Goal: Task Accomplishment & Management: Manage account settings

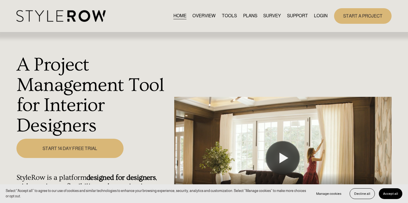
click at [318, 14] on link "LOGIN" at bounding box center [321, 16] width 14 height 8
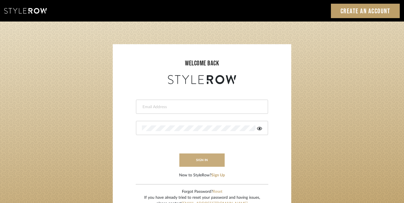
type input "emmakent04@gmail.com"
click at [201, 159] on button "sign in" at bounding box center [201, 160] width 45 height 13
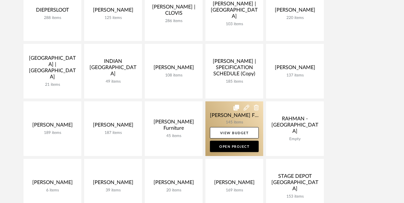
scroll to position [284, 0]
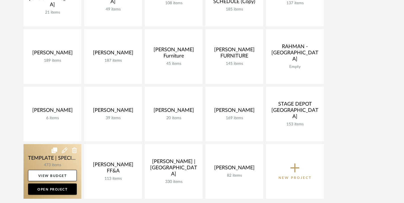
click at [41, 158] on link at bounding box center [53, 171] width 58 height 55
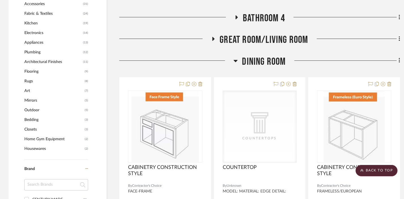
scroll to position [464, 0]
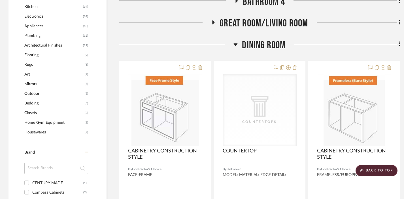
click at [260, 48] on span "Dining Room" at bounding box center [264, 45] width 44 height 12
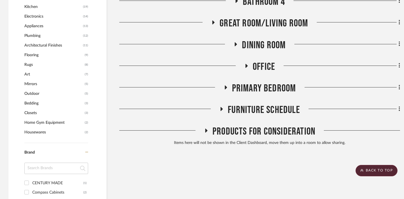
click at [248, 110] on span "Furniture Schedule" at bounding box center [264, 110] width 72 height 12
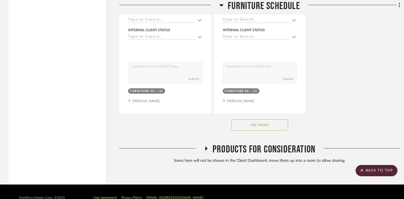
scroll to position [1235, 0]
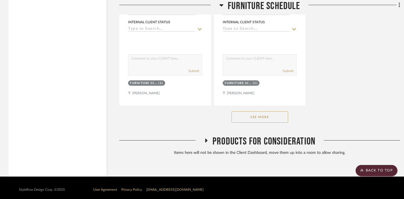
click at [250, 117] on button "See More" at bounding box center [260, 116] width 57 height 11
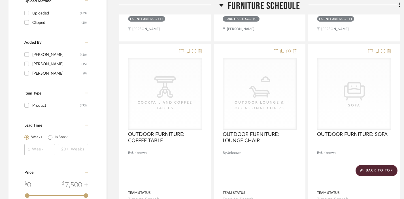
scroll to position [797, 0]
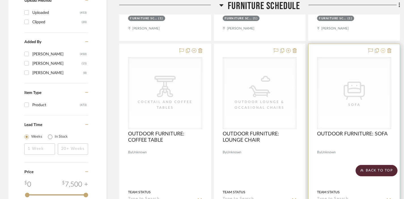
click at [382, 51] on icon at bounding box center [383, 50] width 5 height 5
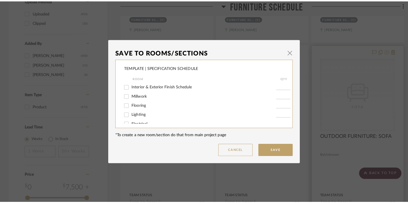
scroll to position [0, 0]
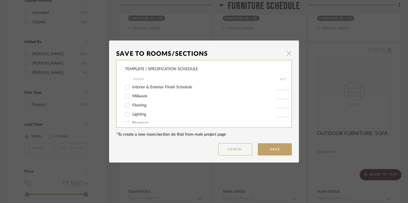
click at [288, 54] on span "button" at bounding box center [288, 53] width 11 height 11
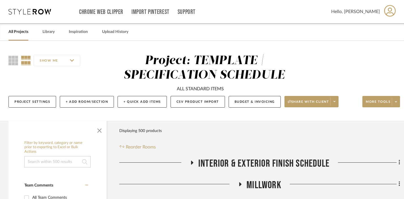
click at [16, 30] on link "All Projects" at bounding box center [19, 32] width 20 height 8
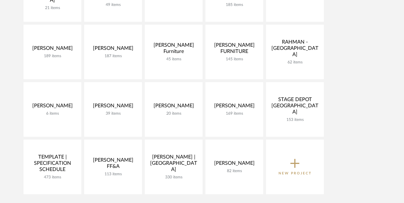
scroll to position [275, 0]
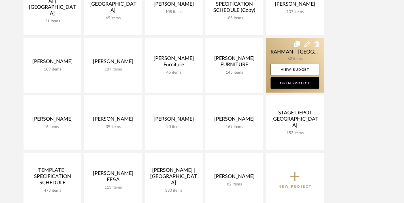
click at [284, 54] on link at bounding box center [295, 65] width 58 height 55
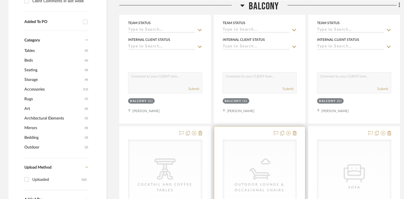
scroll to position [133, 0]
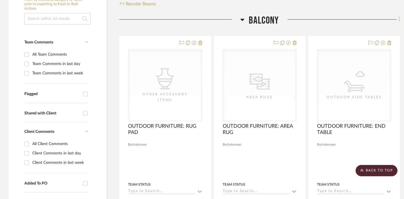
click at [399, 16] on icon at bounding box center [400, 19] width 2 height 6
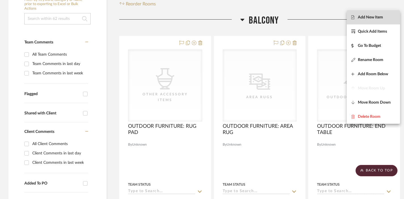
click at [381, 17] on span "Add New Item" at bounding box center [370, 17] width 25 height 5
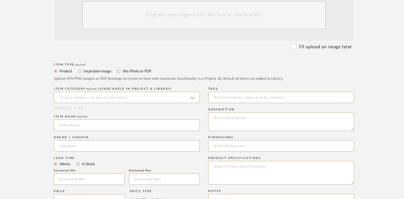
scroll to position [158, 0]
click at [130, 90] on input at bounding box center [127, 95] width 146 height 11
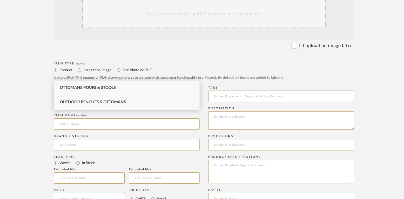
click at [130, 97] on div "Outdoor Benches & Ottomans" at bounding box center [126, 102] width 145 height 14
type input "Outdoor Benches & Ottomans"
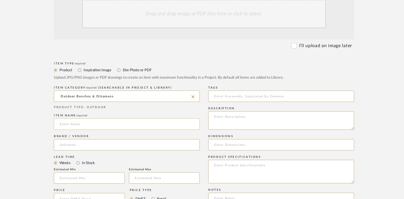
click at [124, 118] on input at bounding box center [127, 123] width 146 height 11
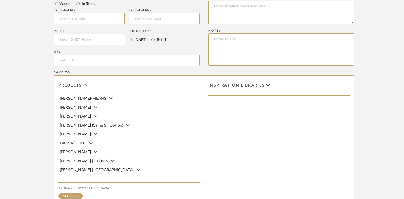
scroll to position [346, 0]
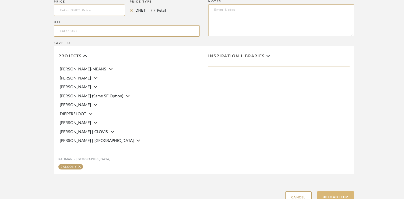
type input "OUTDOOR OTTOMAN"
click at [330, 191] on button "Upload Item" at bounding box center [335, 197] width 37 height 12
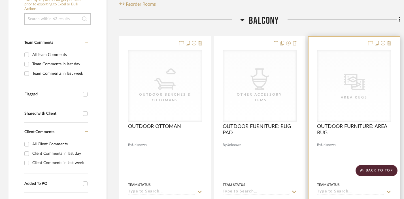
scroll to position [136, 0]
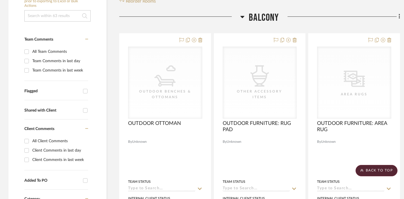
click at [273, 12] on span "BALCONY" at bounding box center [264, 18] width 30 height 12
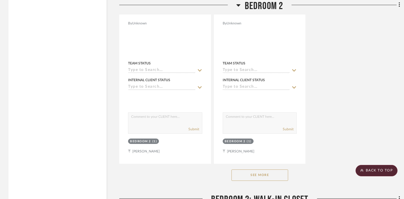
scroll to position [779, 0]
click at [258, 168] on button "See More" at bounding box center [260, 173] width 57 height 11
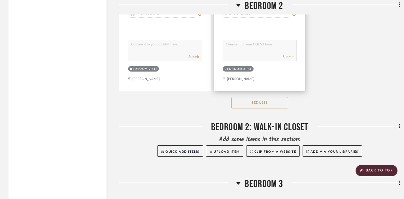
scroll to position [1139, 0]
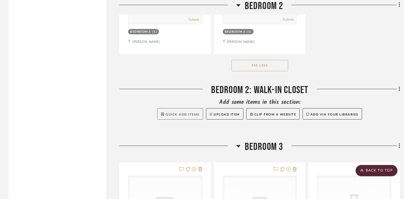
click at [172, 113] on span "Quick Add Items" at bounding box center [183, 114] width 34 height 3
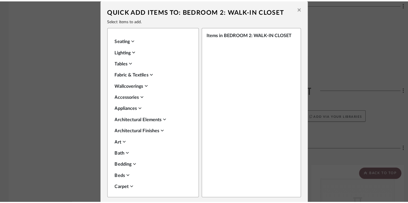
scroll to position [0, 0]
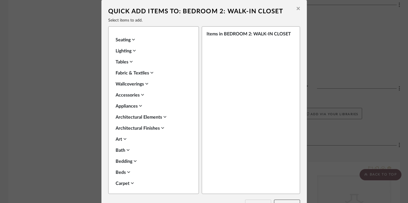
click at [296, 4] on button at bounding box center [298, 9] width 9 height 13
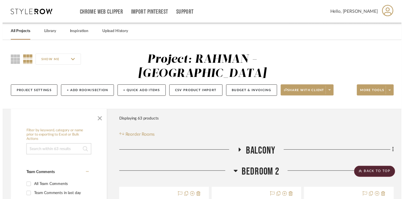
scroll to position [1139, 0]
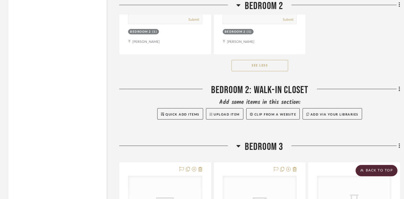
click at [399, 86] on icon at bounding box center [399, 88] width 1 height 5
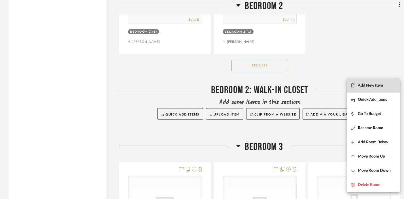
click at [391, 82] on button "Add New Item" at bounding box center [373, 85] width 53 height 14
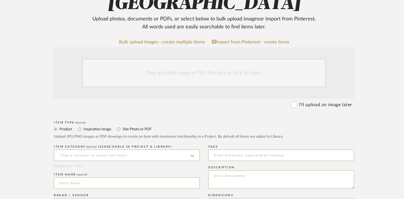
scroll to position [100, 0]
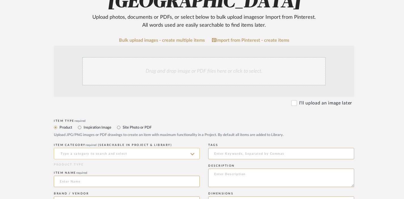
click at [78, 148] on input at bounding box center [127, 153] width 146 height 11
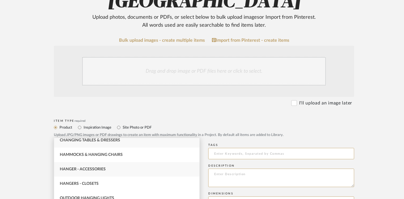
scroll to position [5, 0]
click at [96, 182] on span "Hangers - Closets" at bounding box center [79, 184] width 39 height 4
type input "Hangers - Closets"
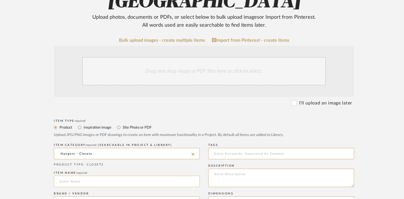
click at [88, 175] on input at bounding box center [127, 180] width 146 height 11
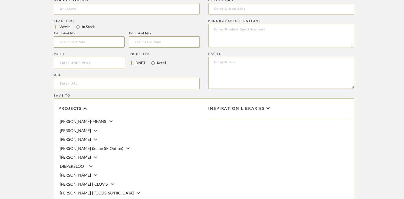
scroll to position [368, 0]
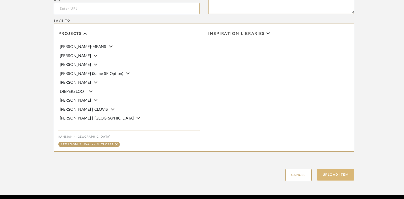
type input "HANGERS"
click at [345, 169] on button "Upload Item" at bounding box center [335, 175] width 37 height 12
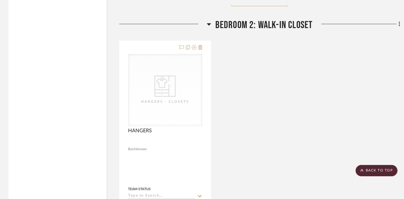
scroll to position [955, 0]
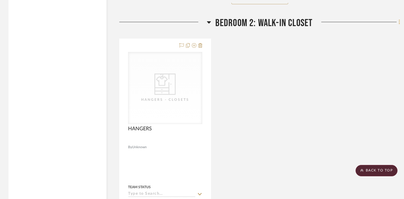
click at [399, 20] on icon at bounding box center [399, 22] width 1 height 5
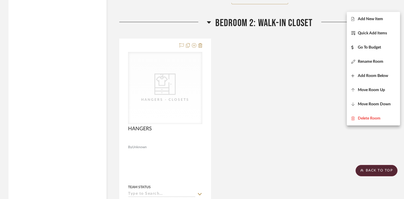
click at [288, 60] on div at bounding box center [202, 99] width 404 height 199
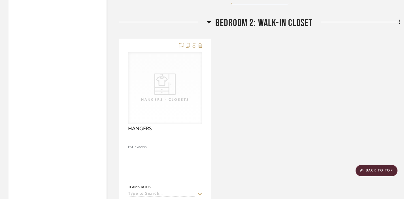
click at [397, 18] on fa-icon at bounding box center [399, 22] width 4 height 9
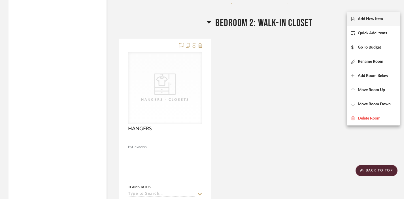
click at [387, 14] on button "Add New Item" at bounding box center [373, 19] width 53 height 14
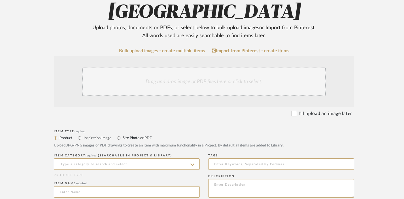
scroll to position [90, 0]
click at [110, 158] on input at bounding box center [127, 163] width 146 height 11
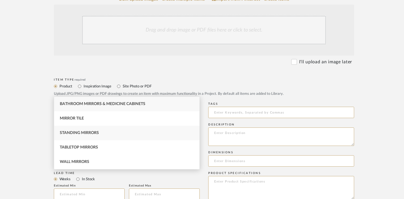
scroll to position [184, 0]
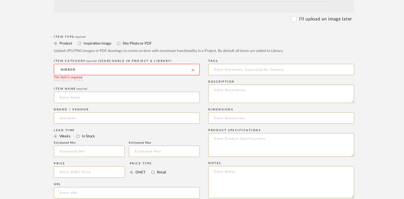
click at [97, 64] on input "MIRROR" at bounding box center [127, 69] width 146 height 11
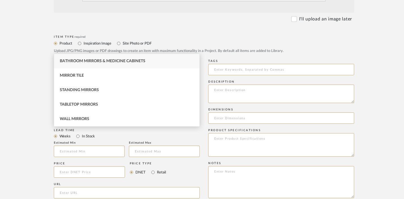
type input "MIRROR"
click at [192, 69] on icon at bounding box center [193, 70] width 3 height 3
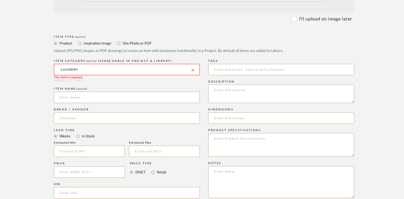
click at [173, 64] on input "LAUNDRY" at bounding box center [127, 69] width 146 height 11
type input "LAUNDRY"
click at [192, 69] on icon at bounding box center [193, 70] width 3 height 3
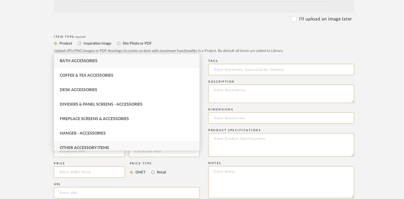
click at [129, 146] on div "Other Accessory Items" at bounding box center [126, 148] width 145 height 14
type input "Other Accessory Items"
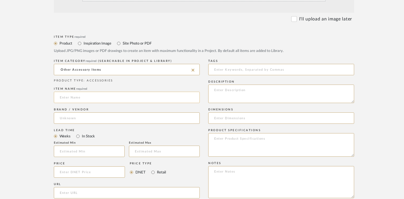
click at [116, 92] on input at bounding box center [127, 97] width 146 height 11
type input "HAMPER"
click at [370, 120] on form "Bulk upload images - create multiple items Import from Pinterest - create items…" at bounding box center [204, 159] width 361 height 411
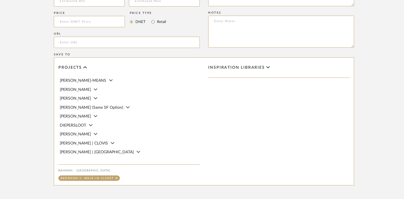
scroll to position [341, 0]
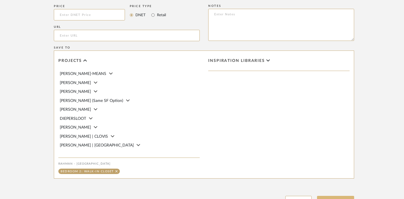
click at [344, 196] on button "Upload Item" at bounding box center [335, 202] width 37 height 12
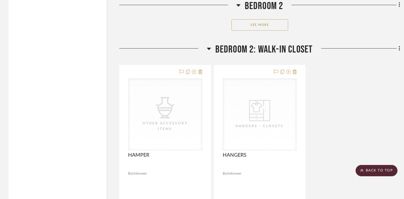
scroll to position [928, 0]
click at [300, 44] on span "BEDROOM 2: WALK-IN CLOSET" at bounding box center [263, 50] width 97 height 12
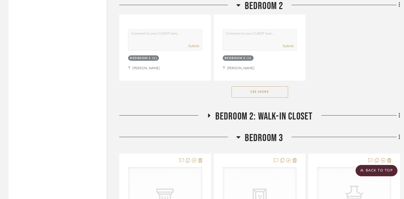
scroll to position [850, 0]
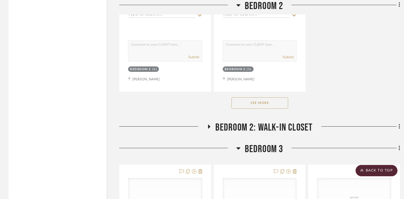
click at [267, 4] on span "BEDROOM 2" at bounding box center [264, 6] width 39 height 12
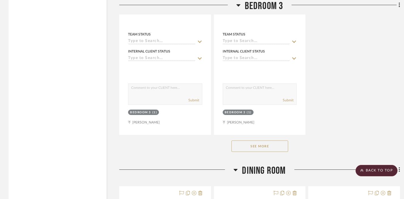
click at [267, 4] on span "BEDROOM 3" at bounding box center [264, 6] width 39 height 12
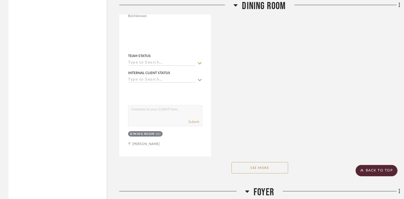
click at [267, 4] on span "Dining Room" at bounding box center [264, 6] width 44 height 12
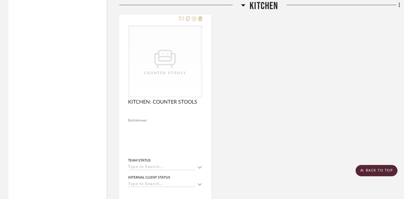
click at [267, 4] on span "Kitchen" at bounding box center [264, 6] width 28 height 12
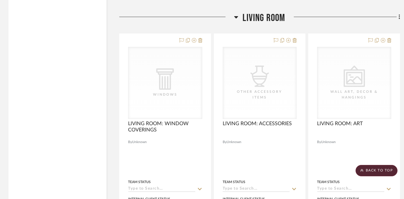
click at [267, 12] on span "Living Room" at bounding box center [264, 18] width 43 height 12
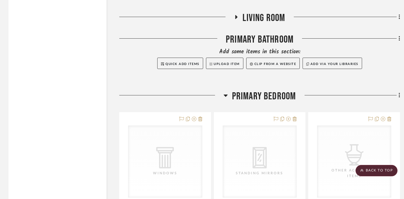
click at [253, 90] on span "Primary Bedroom" at bounding box center [264, 96] width 64 height 12
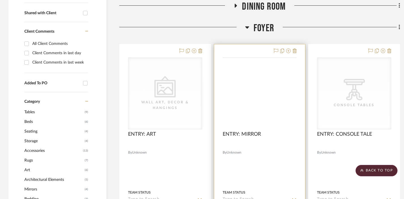
scroll to position [190, 0]
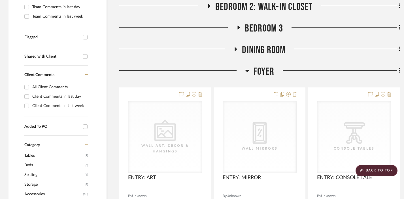
click at [260, 65] on span "FOYER" at bounding box center [264, 71] width 21 height 12
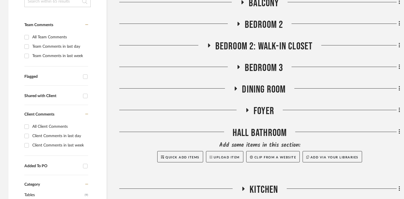
scroll to position [150, 0]
click at [271, 84] on span "Dining Room" at bounding box center [264, 90] width 44 height 12
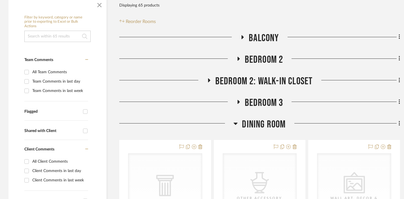
scroll to position [127, 0]
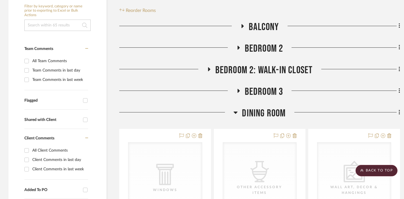
click at [260, 107] on span "Dining Room" at bounding box center [264, 113] width 44 height 12
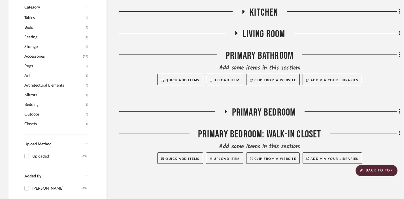
scroll to position [326, 0]
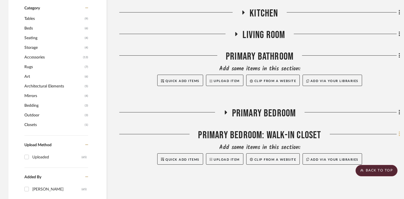
click at [400, 131] on icon at bounding box center [400, 134] width 2 height 6
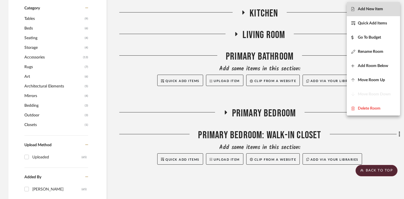
click at [363, 8] on span "Add New Item" at bounding box center [370, 9] width 25 height 5
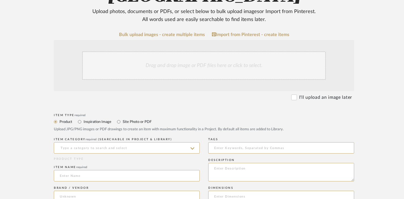
scroll to position [106, 0]
click at [118, 142] on input at bounding box center [127, 147] width 146 height 11
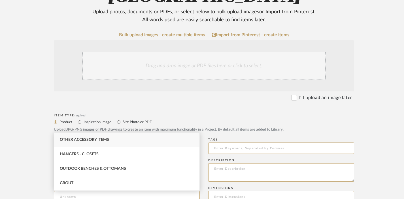
type input "N"
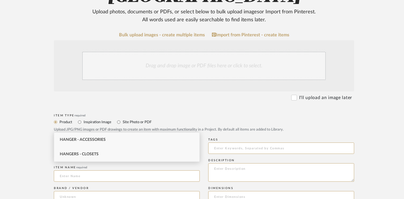
click at [113, 152] on div "Hangers - Closets" at bounding box center [126, 154] width 145 height 14
type input "Hangers - Closets"
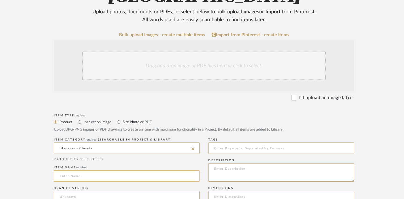
click at [105, 170] on input at bounding box center [127, 175] width 146 height 11
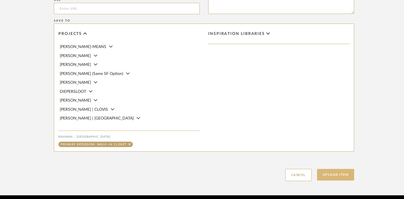
type input "HANGERS"
click at [333, 169] on button "Upload Item" at bounding box center [335, 175] width 37 height 12
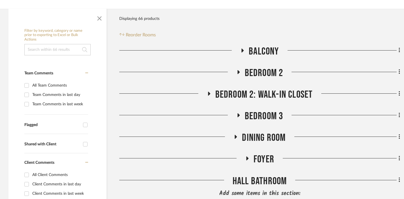
scroll to position [3, 0]
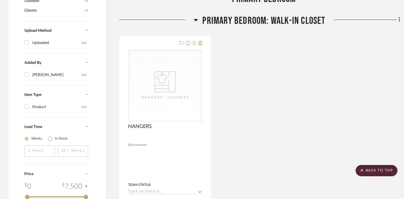
scroll to position [441, 0]
click at [400, 16] on icon at bounding box center [400, 19] width 2 height 6
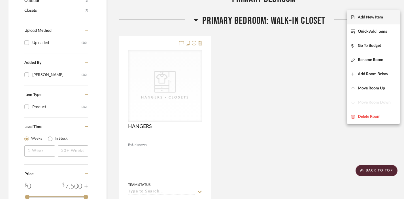
click at [380, 15] on span "Add New Item" at bounding box center [370, 17] width 25 height 5
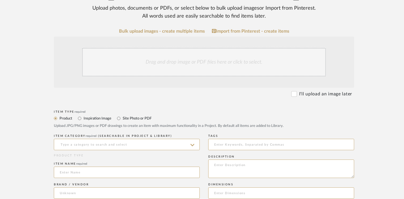
scroll to position [111, 0]
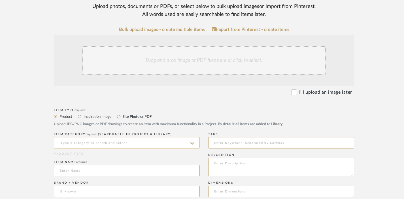
click at [108, 137] on input at bounding box center [127, 142] width 146 height 11
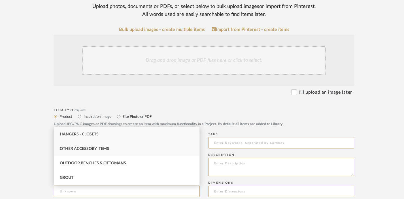
click at [104, 149] on span "Other Accessory Items" at bounding box center [84, 149] width 49 height 4
type input "Other Accessory Items"
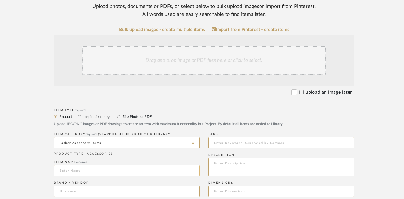
click at [74, 165] on input at bounding box center [127, 170] width 146 height 11
type input "HAMPER"
click at [194, 152] on div "PRODUCT TYPE : ACCESSORIES" at bounding box center [127, 154] width 146 height 4
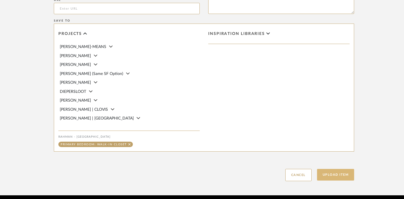
click at [342, 169] on button "Upload Item" at bounding box center [335, 175] width 37 height 12
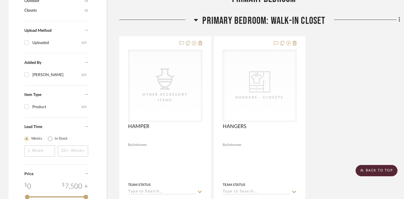
scroll to position [441, 0]
click at [294, 15] on span "PRIMARY BEDROOM: WALK-IN CLOSET" at bounding box center [263, 21] width 123 height 12
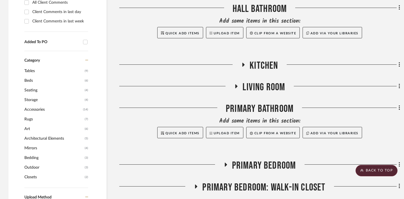
scroll to position [275, 0]
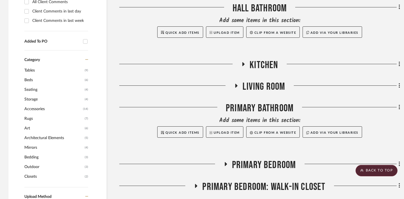
click at [264, 59] on span "Kitchen" at bounding box center [264, 65] width 28 height 12
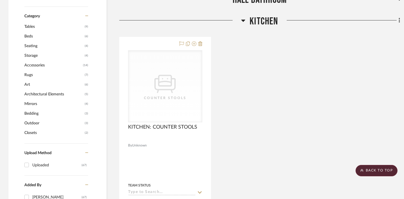
scroll to position [315, 0]
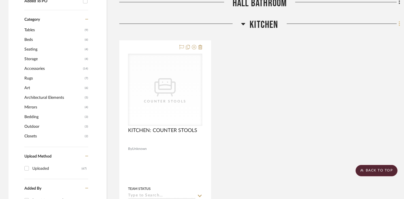
click at [399, 21] on icon at bounding box center [400, 24] width 2 height 6
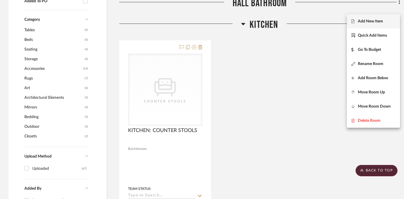
click at [382, 23] on span "Add New Item" at bounding box center [370, 21] width 25 height 5
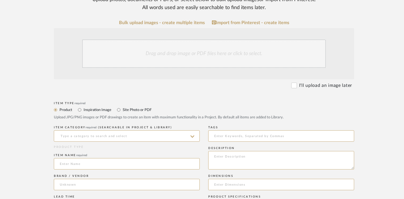
scroll to position [118, 0]
click at [119, 125] on span "(Searchable in Project & Library)" at bounding box center [135, 126] width 74 height 3
click at [119, 130] on input at bounding box center [127, 135] width 146 height 11
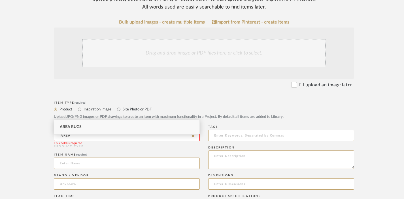
click at [112, 125] on div "Area Rugs" at bounding box center [126, 127] width 145 height 14
type input "Area Rugs"
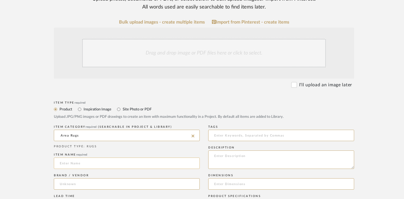
click at [93, 157] on input at bounding box center [127, 162] width 146 height 11
type input "AREA RUG"
click at [342, 99] on div "Item Type required Product Inspiration Image Site Photo or PDF Upload JPG/PNG i…" at bounding box center [204, 111] width 300 height 24
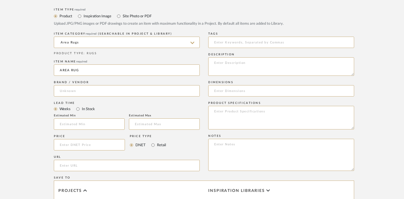
scroll to position [368, 0]
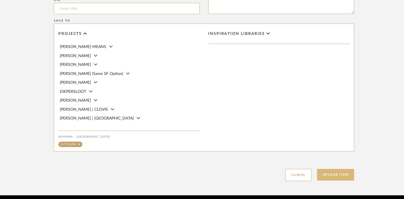
click at [336, 169] on button "Upload Item" at bounding box center [335, 175] width 37 height 12
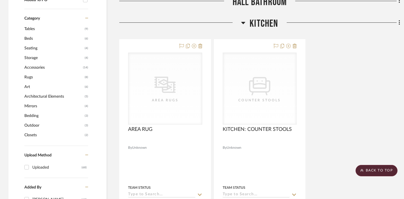
scroll to position [319, 0]
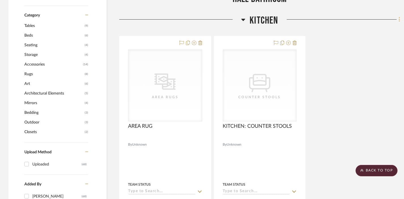
click at [400, 16] on icon at bounding box center [400, 19] width 2 height 6
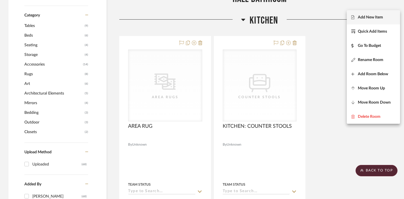
click at [390, 16] on span "Add New Item" at bounding box center [373, 17] width 44 height 5
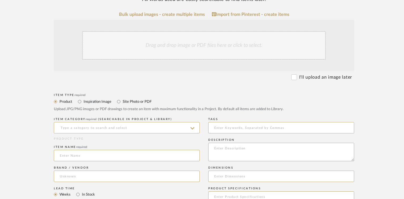
scroll to position [127, 0]
click at [134, 121] on input at bounding box center [127, 126] width 146 height 11
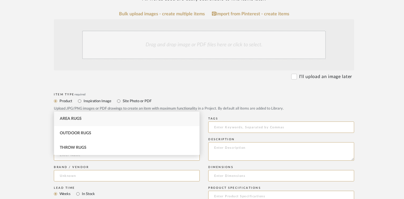
click at [130, 114] on div "Area Rugs" at bounding box center [126, 118] width 145 height 14
type input "Area Rugs"
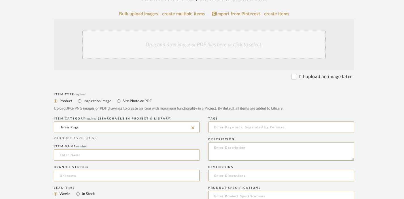
click at [118, 149] on input at bounding box center [127, 154] width 146 height 11
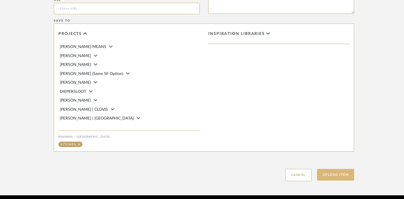
type input "RUG PAD"
click at [341, 169] on button "Upload Item" at bounding box center [335, 175] width 37 height 12
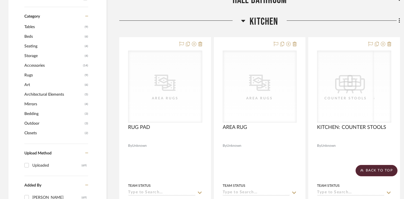
scroll to position [319, 0]
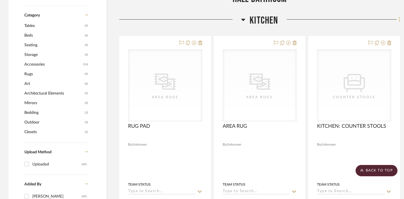
click at [400, 17] on icon at bounding box center [399, 19] width 1 height 5
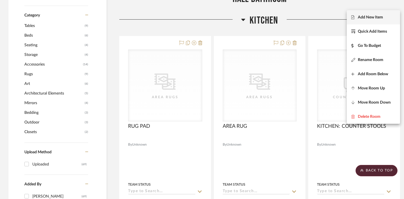
click at [370, 14] on button "Add New Item" at bounding box center [373, 17] width 53 height 14
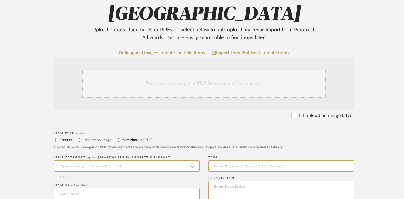
scroll to position [88, 0]
click at [112, 154] on div "ITEM CATEGORY required (Searchable in Project & Library)" at bounding box center [127, 164] width 146 height 21
click at [112, 160] on input at bounding box center [127, 165] width 146 height 11
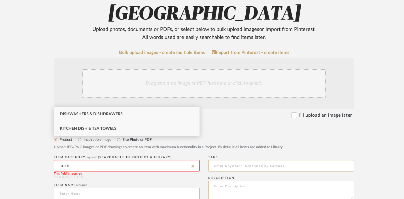
click at [103, 130] on span "Kitchen Dish & Tea Towels" at bounding box center [88, 128] width 57 height 4
type input "Kitchen Dish & Tea Towels"
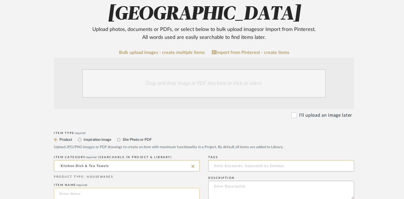
click at [83, 188] on input at bounding box center [127, 193] width 146 height 11
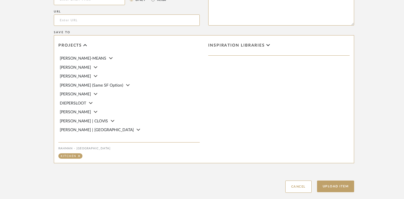
scroll to position [361, 0]
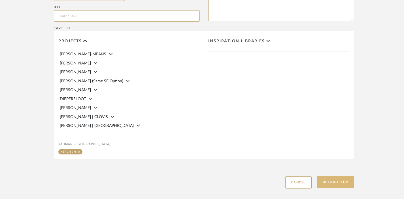
type input "DISHES"
click at [333, 176] on button "Upload Item" at bounding box center [335, 182] width 37 height 12
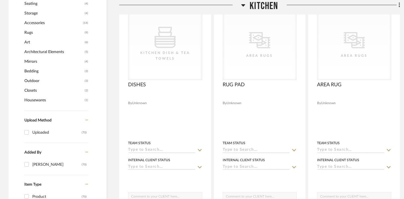
scroll to position [5, 0]
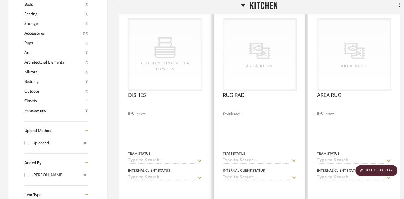
scroll to position [209, 0]
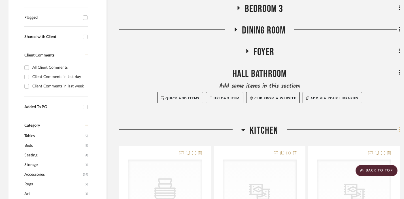
click at [400, 127] on icon at bounding box center [399, 129] width 1 height 5
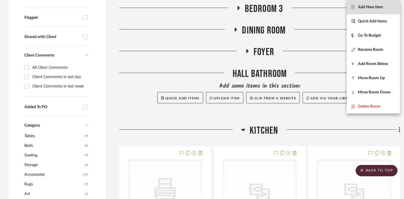
click at [369, 6] on span "Add New Item" at bounding box center [370, 7] width 25 height 5
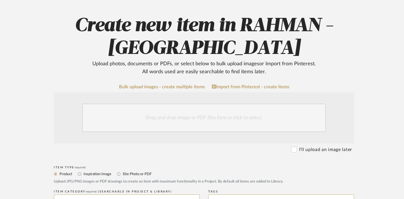
scroll to position [78, 0]
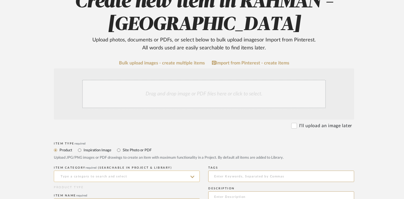
click at [89, 170] on input at bounding box center [127, 175] width 146 height 11
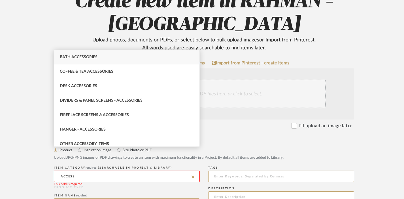
drag, startPoint x: 104, startPoint y: 141, endPoint x: 106, endPoint y: 166, distance: 25.9
click at [104, 141] on div "Other Accessory Items" at bounding box center [126, 144] width 145 height 14
type input "Other Accessory Items"
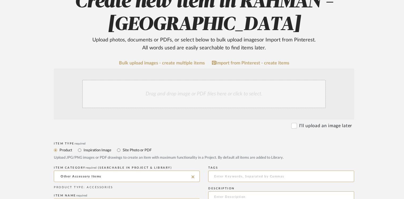
type input "O"
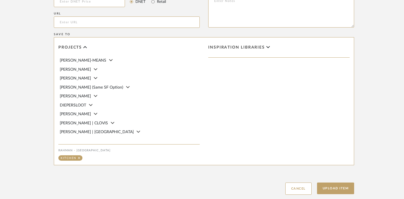
scroll to position [368, 0]
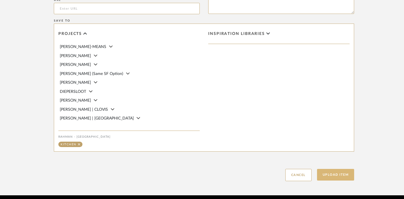
type input "ACCESSORIES"
click at [333, 169] on button "Upload Item" at bounding box center [335, 175] width 37 height 12
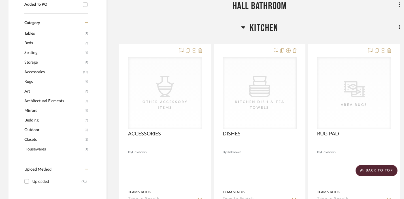
scroll to position [319, 0]
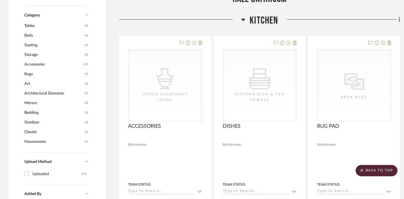
click at [400, 16] on icon at bounding box center [400, 19] width 2 height 6
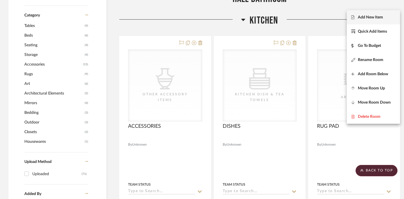
click at [391, 12] on button "Add New Item" at bounding box center [373, 17] width 53 height 14
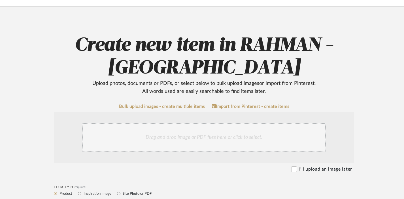
scroll to position [202, 0]
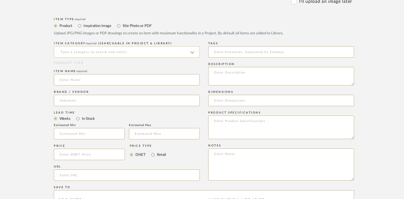
click at [158, 46] on input at bounding box center [127, 51] width 146 height 11
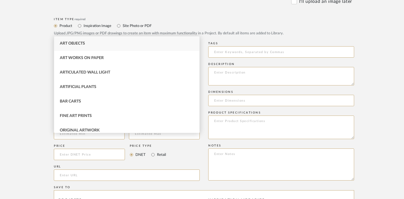
click at [153, 44] on div "Art Objects" at bounding box center [126, 43] width 145 height 14
type input "Art Objects"
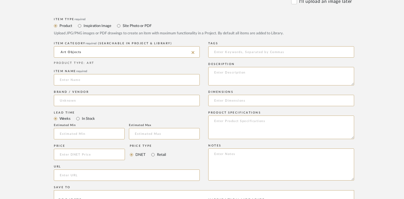
click at [127, 68] on div "Item name required" at bounding box center [127, 78] width 146 height 21
click at [126, 74] on input at bounding box center [127, 79] width 146 height 11
type input "ART"
click at [399, 90] on upload-items "Create new item in RAHMAN - CHICAGO Upload photos, documents or PDFs, or select…" at bounding box center [204, 100] width 408 height 522
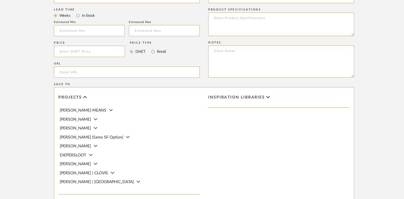
scroll to position [368, 0]
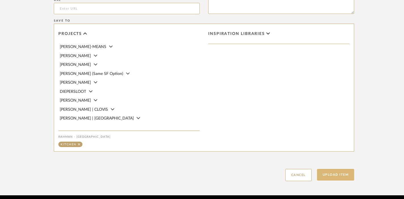
click at [336, 169] on button "Upload Item" at bounding box center [335, 175] width 37 height 12
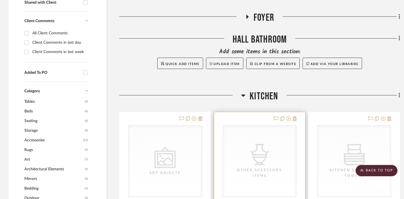
scroll to position [243, 0]
click at [260, 90] on span "Kitchen" at bounding box center [264, 96] width 28 height 12
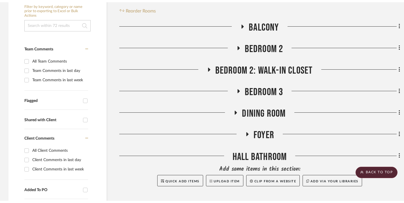
scroll to position [0, 0]
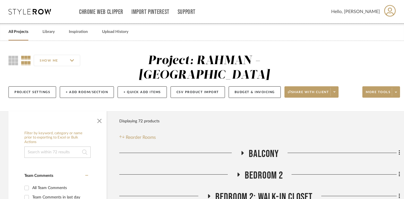
click at [20, 32] on link "All Projects" at bounding box center [19, 32] width 20 height 8
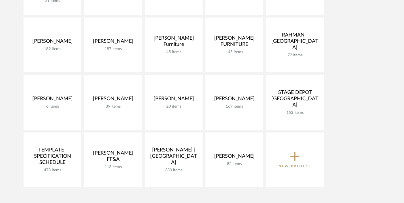
scroll to position [294, 0]
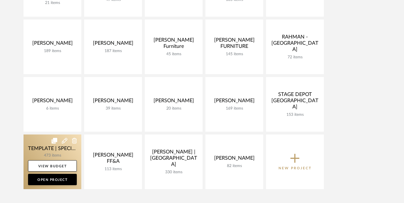
click at [34, 151] on link at bounding box center [53, 162] width 58 height 55
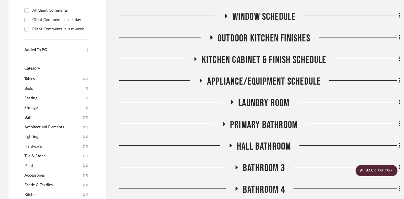
scroll to position [293, 0]
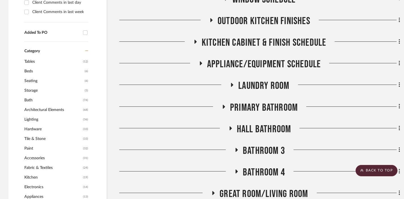
click at [245, 105] on span "Primary Bathroom" at bounding box center [264, 107] width 68 height 12
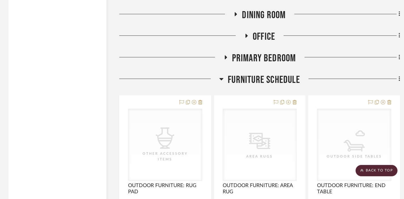
scroll to position [1036, 0]
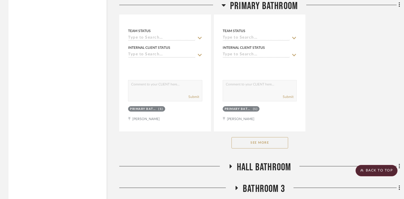
click at [248, 144] on button "See More" at bounding box center [260, 142] width 57 height 11
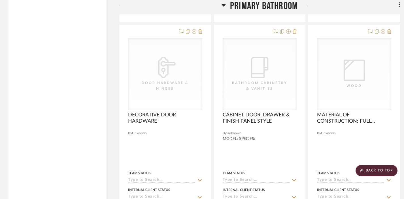
scroll to position [3910, 0]
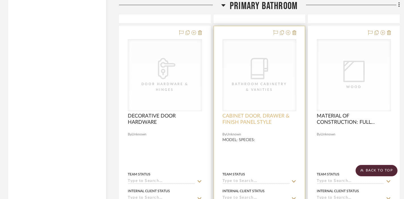
click at [273, 118] on span "CABINET DOOR, DRAWER & FINISH PANEL STYLE" at bounding box center [259, 119] width 74 height 12
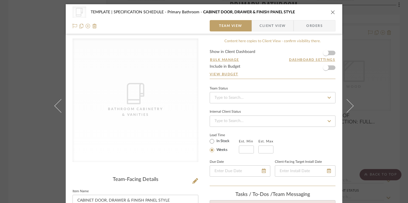
scroll to position [64, 0]
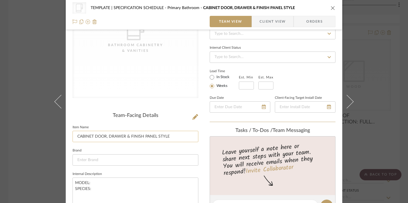
click at [127, 133] on input "CABINET DOOR, DRAWER & FINISH PANEL STYLE" at bounding box center [136, 136] width 126 height 11
click at [26, 153] on div "CategoryIconBath Bathroom Cabinetry & Vanities TEMPLATE | SPECIFICATION SCHEDUL…" at bounding box center [204, 101] width 408 height 203
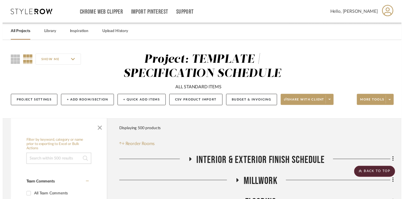
scroll to position [3910, 0]
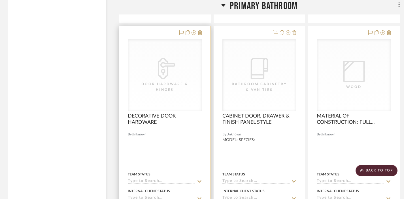
click at [166, 88] on div "CategoryIconHardware Created with Sketch. Door Hardware & Hinges" at bounding box center [165, 74] width 74 height 71
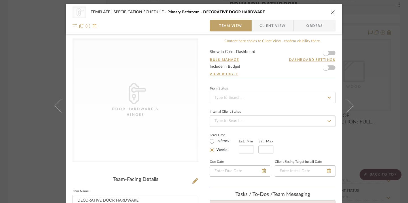
scroll to position [66, 0]
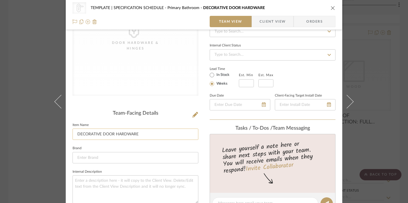
click at [128, 131] on input "DECORATIVE DOOR HARDWARE" at bounding box center [136, 134] width 126 height 11
click at [38, 148] on div "CategoryIconHardware Created with Sketch. Door Hardware & Hinges TEMPLATE | SPE…" at bounding box center [204, 101] width 408 height 203
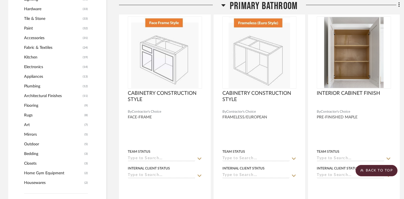
scroll to position [0, 0]
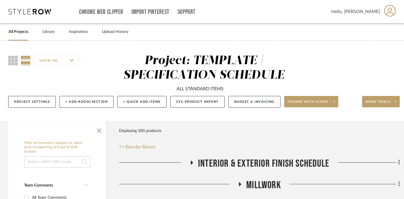
click at [55, 165] on input at bounding box center [57, 161] width 66 height 11
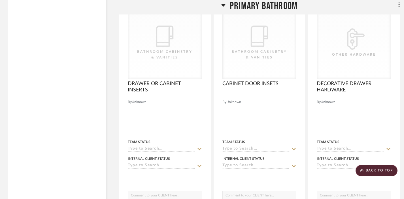
scroll to position [3667, 0]
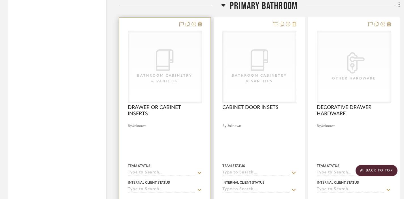
click at [147, 58] on div "CategoryIconBath Bathroom Cabinetry & Vanities" at bounding box center [165, 66] width 74 height 71
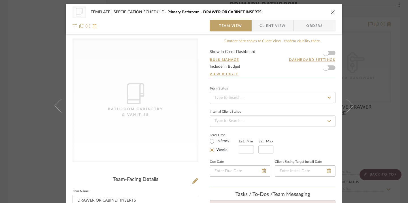
scroll to position [69, 0]
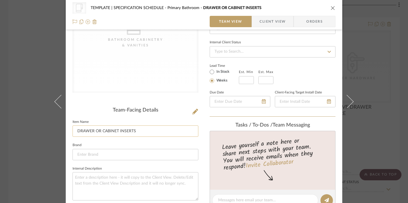
click at [117, 126] on input "DRAWER OR CABINET INSERTS" at bounding box center [136, 131] width 126 height 11
click at [114, 141] on sr-form-field "Item Name DRAWER OR CABINET INSERTS" at bounding box center [136, 130] width 126 height 24
click at [15, 127] on div "CategoryIconBath Bathroom Cabinetry & Vanities TEMPLATE | SPECIFICATION SCHEDUL…" at bounding box center [204, 101] width 408 height 203
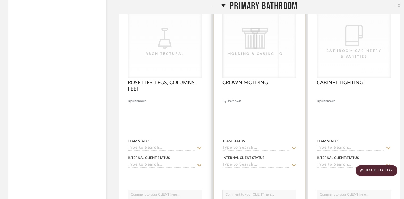
scroll to position [3412, 0]
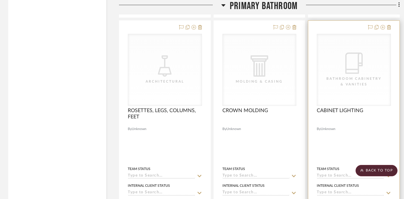
click at [0, 0] on div "CategoryIconBath Bathroom Cabinetry & Vanities" at bounding box center [0, 0] width 0 height 0
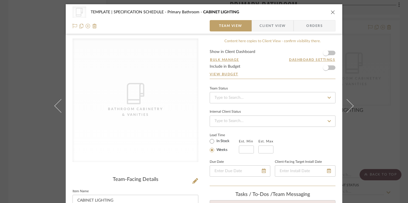
scroll to position [106, 0]
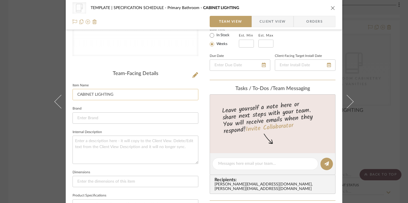
click at [129, 92] on input "CABINET LIGHTING" at bounding box center [136, 94] width 126 height 11
click at [29, 57] on div "CategoryIconBath Bathroom Cabinetry & Vanities TEMPLATE | SPECIFICATION SCHEDUL…" at bounding box center [204, 101] width 408 height 203
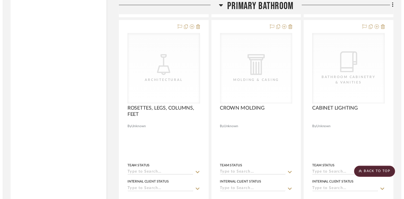
scroll to position [3412, 0]
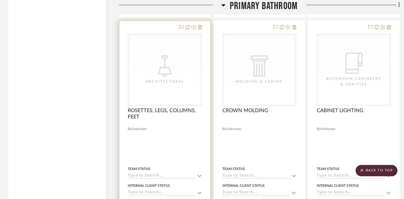
click at [175, 69] on icon "CategoryIconLighting Created with Sketch." at bounding box center [164, 65] width 21 height 21
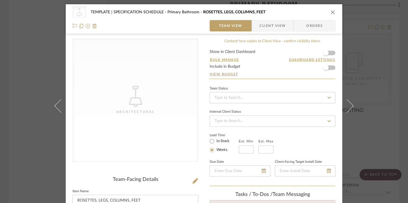
scroll to position [70, 0]
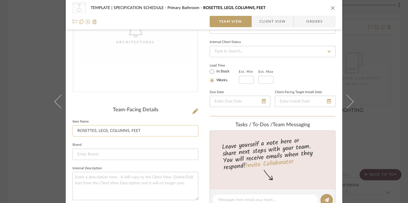
click at [126, 130] on input "ROSETTES, LEGS, COLUMNS, FEET" at bounding box center [136, 130] width 126 height 11
click at [33, 67] on div "CategoryIconLighting Created with Sketch. Architectural TEMPLATE | SPECIFICATIO…" at bounding box center [204, 101] width 408 height 203
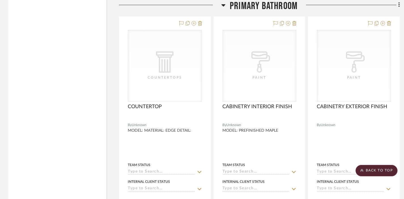
scroll to position [3162, 0]
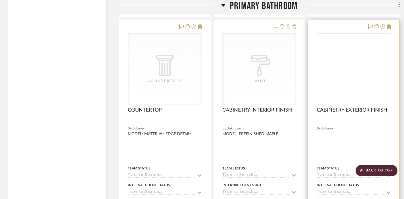
click at [0, 0] on div "CategoryIconPaint Created with Sketch. Paint" at bounding box center [0, 0] width 0 height 0
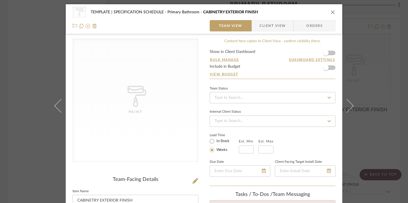
scroll to position [83, 0]
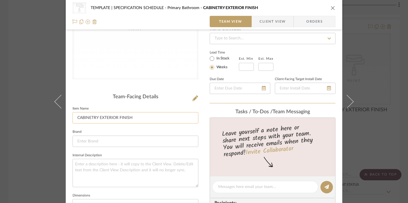
click at [96, 116] on input "CABINETRY EXTERIOR FINISH" at bounding box center [136, 117] width 126 height 11
click at [21, 41] on div "CategoryIconPaint Created with Sketch. Paint TEMPLATE | SPECIFICATION SCHEDULE …" at bounding box center [204, 101] width 408 height 203
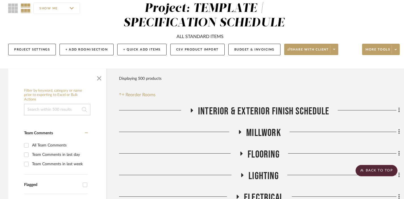
scroll to position [0, 0]
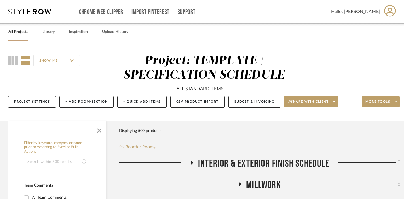
click at [16, 34] on link "All Projects" at bounding box center [19, 32] width 20 height 8
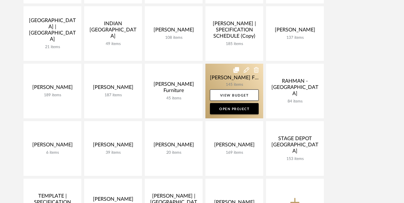
scroll to position [251, 0]
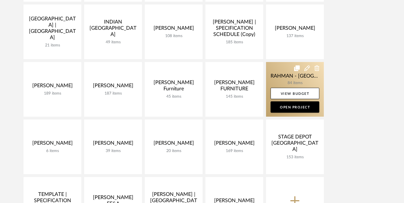
click at [281, 77] on link at bounding box center [295, 89] width 58 height 55
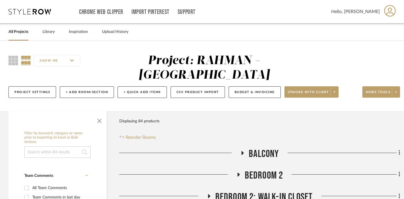
click at [256, 148] on span "BALCONY" at bounding box center [264, 154] width 30 height 12
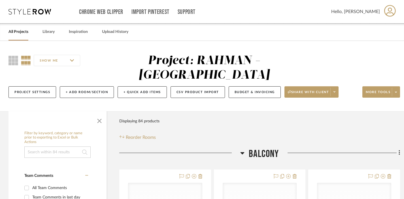
scroll to position [112, 0]
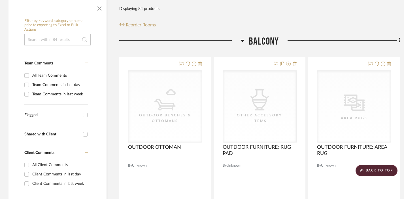
click at [260, 35] on span "BALCONY" at bounding box center [264, 41] width 30 height 12
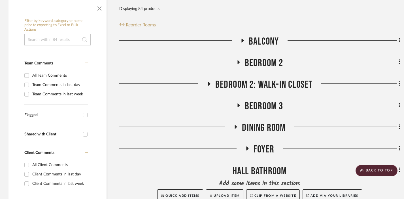
click at [262, 57] on span "BEDROOM 2" at bounding box center [264, 63] width 39 height 12
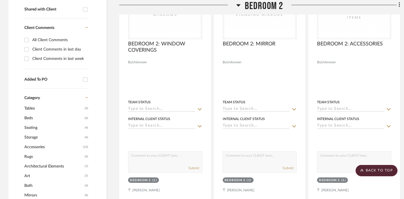
scroll to position [282, 0]
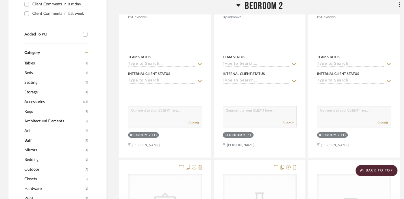
click at [263, 8] on span "BEDROOM 2" at bounding box center [264, 6] width 39 height 12
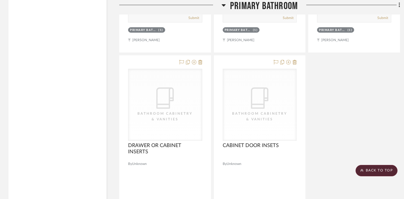
scroll to position [845, 0]
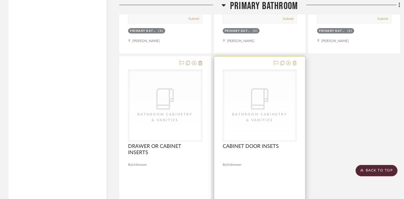
click at [295, 61] on icon at bounding box center [295, 63] width 4 height 5
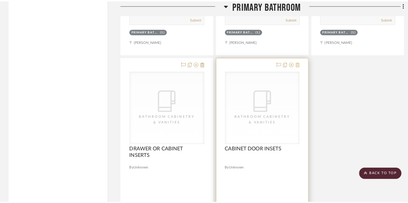
scroll to position [0, 0]
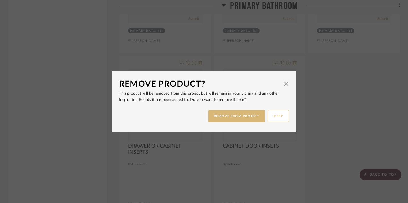
click at [240, 114] on button "REMOVE FROM PROJECT" at bounding box center [236, 116] width 57 height 12
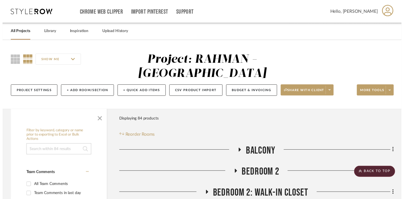
scroll to position [845, 0]
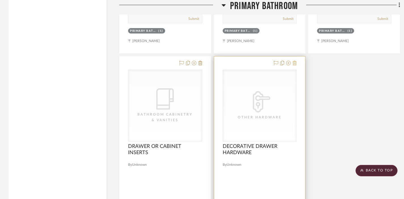
click at [295, 61] on icon at bounding box center [295, 63] width 4 height 5
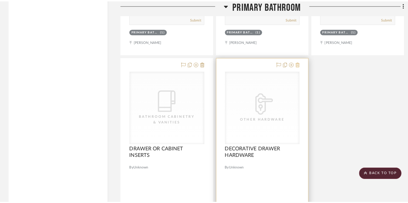
scroll to position [0, 0]
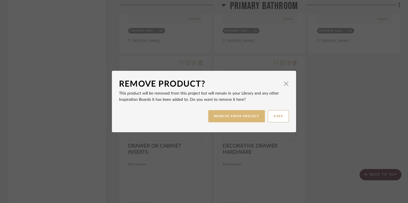
click at [239, 118] on button "REMOVE FROM PROJECT" at bounding box center [236, 116] width 57 height 12
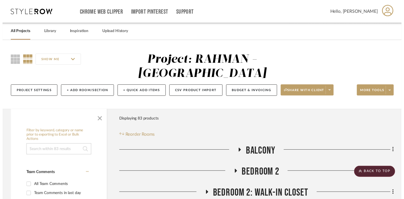
scroll to position [845, 0]
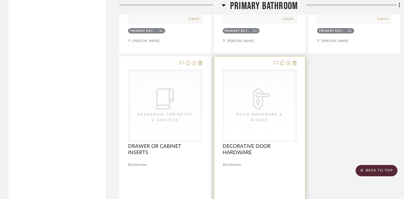
click at [293, 56] on div at bounding box center [259, 180] width 91 height 248
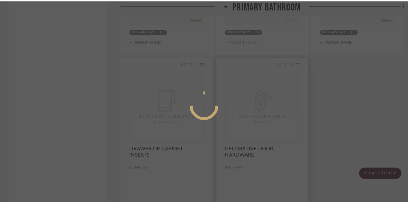
scroll to position [0, 0]
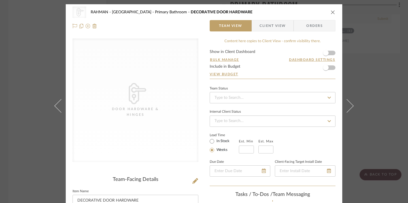
click at [301, 75] on link "View Budget" at bounding box center [273, 74] width 126 height 5
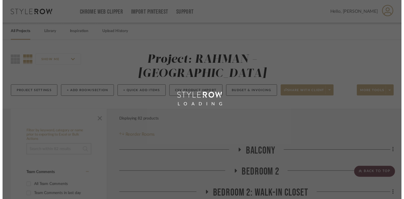
scroll to position [845, 0]
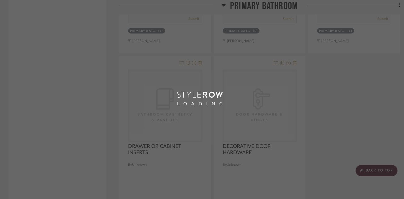
click at [303, 47] on div "LOADING" at bounding box center [202, 99] width 404 height 199
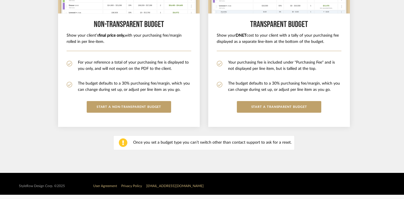
scroll to position [134, 0]
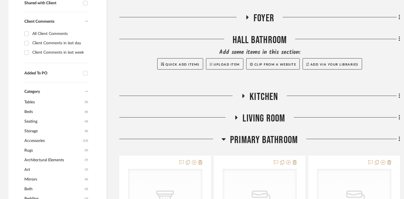
scroll to position [279, 0]
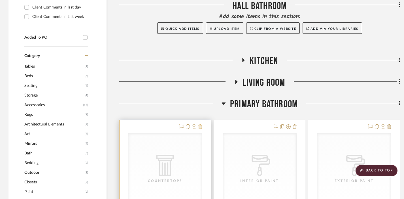
click at [199, 124] on icon at bounding box center [200, 126] width 4 height 5
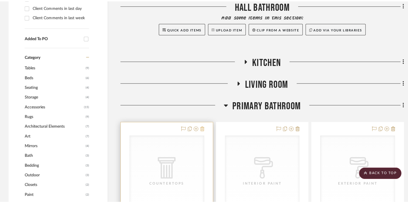
scroll to position [0, 0]
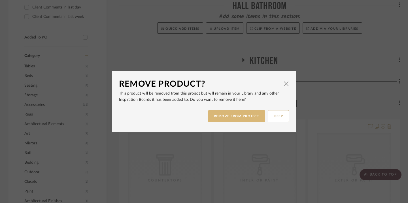
click at [218, 117] on button "REMOVE FROM PROJECT" at bounding box center [236, 116] width 57 height 12
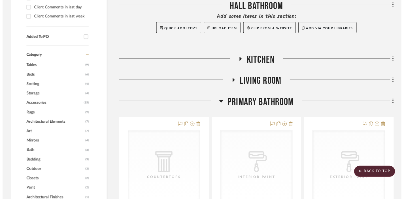
scroll to position [279, 0]
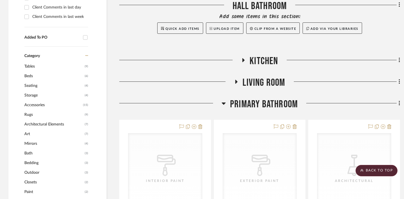
click at [201, 124] on icon at bounding box center [200, 126] width 4 height 5
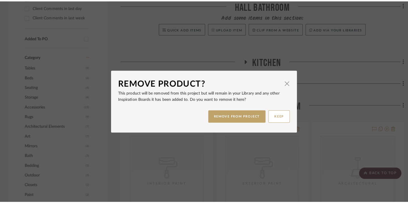
scroll to position [0, 0]
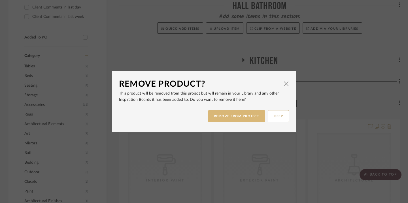
click at [215, 114] on button "REMOVE FROM PROJECT" at bounding box center [236, 116] width 57 height 12
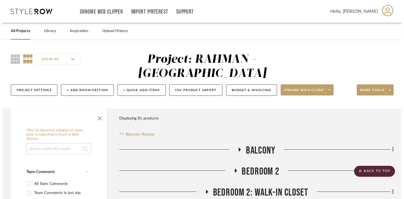
scroll to position [279, 0]
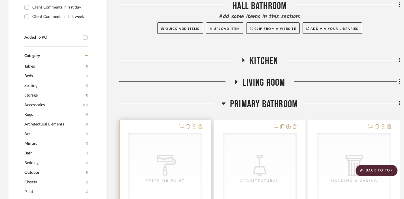
click at [200, 124] on icon at bounding box center [200, 126] width 4 height 5
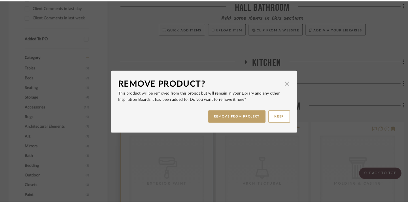
scroll to position [0, 0]
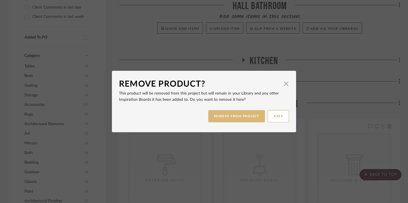
click at [210, 114] on button "REMOVE FROM PROJECT" at bounding box center [236, 116] width 57 height 12
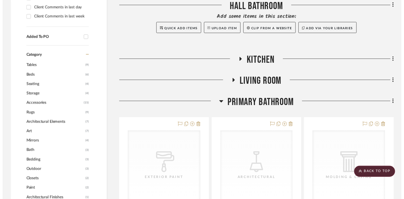
scroll to position [279, 0]
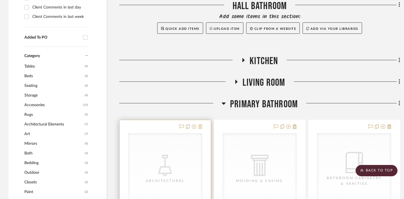
click at [199, 124] on icon at bounding box center [200, 126] width 4 height 5
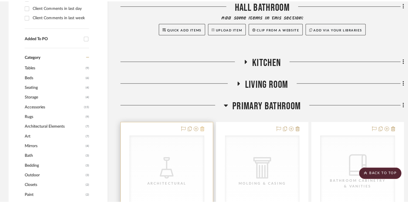
scroll to position [0, 0]
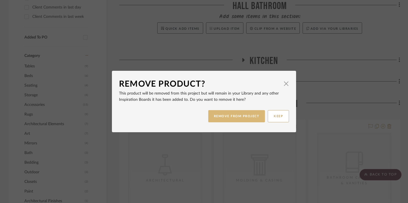
click at [209, 118] on button "REMOVE FROM PROJECT" at bounding box center [236, 116] width 57 height 12
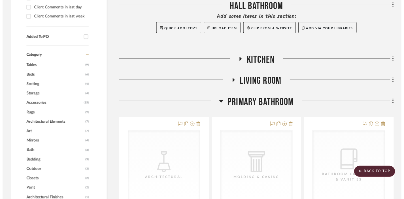
scroll to position [279, 0]
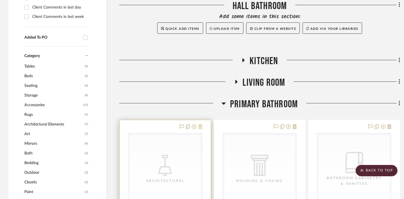
click at [200, 124] on icon at bounding box center [200, 126] width 4 height 5
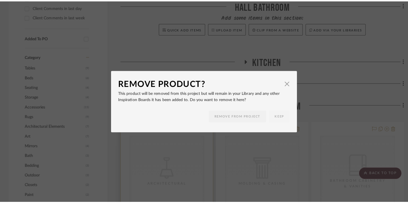
scroll to position [0, 0]
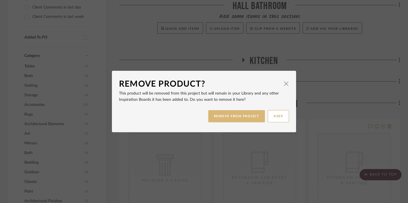
click at [220, 115] on button "REMOVE FROM PROJECT" at bounding box center [236, 116] width 57 height 12
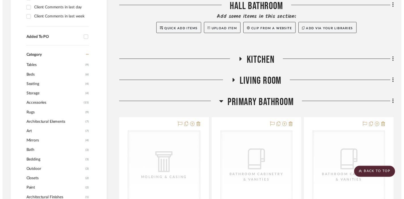
scroll to position [279, 0]
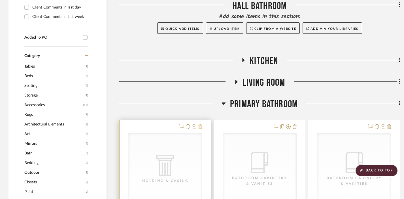
click at [200, 124] on icon at bounding box center [200, 126] width 4 height 5
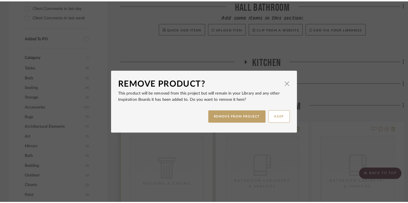
scroll to position [0, 0]
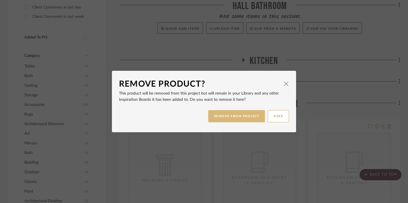
click at [215, 118] on button "REMOVE FROM PROJECT" at bounding box center [236, 116] width 57 height 12
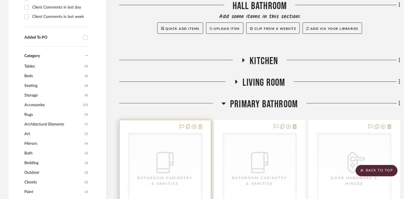
click at [200, 124] on icon at bounding box center [200, 126] width 4 height 5
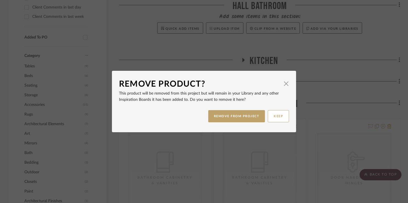
click at [205, 118] on div "REMOVE FROM PROJECT KEEP" at bounding box center [204, 116] width 170 height 18
click at [210, 118] on button "REMOVE FROM PROJECT" at bounding box center [236, 116] width 57 height 12
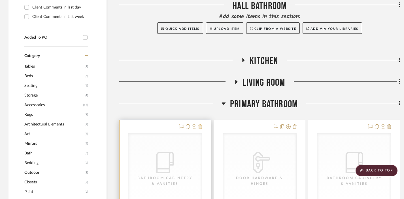
click at [201, 124] on icon at bounding box center [200, 126] width 4 height 5
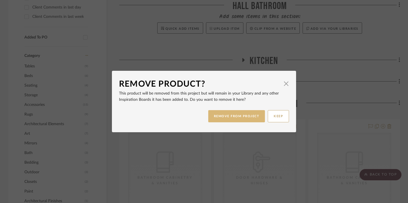
click at [215, 113] on button "REMOVE FROM PROJECT" at bounding box center [236, 116] width 57 height 12
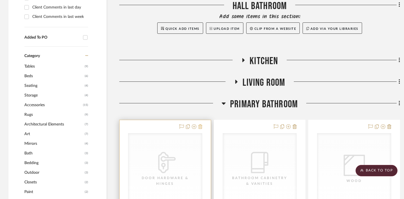
click at [201, 124] on icon at bounding box center [200, 126] width 4 height 5
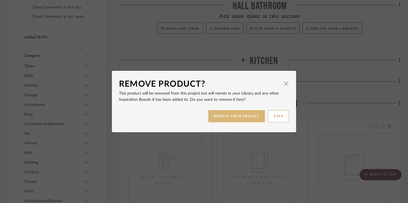
click at [217, 114] on button "REMOVE FROM PROJECT" at bounding box center [236, 116] width 57 height 12
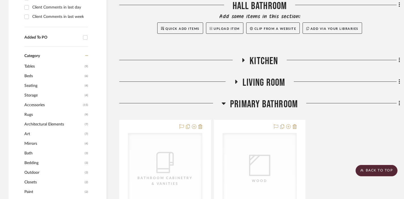
click at [201, 124] on icon at bounding box center [200, 126] width 4 height 5
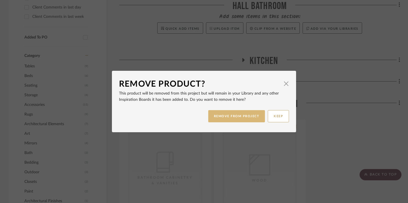
click at [217, 114] on button "REMOVE FROM PROJECT" at bounding box center [236, 116] width 57 height 12
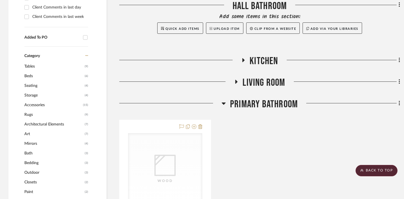
click at [200, 124] on icon at bounding box center [200, 126] width 4 height 5
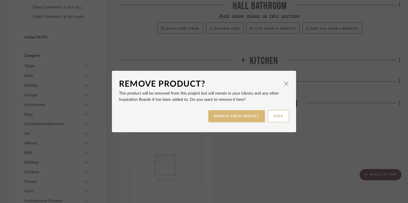
click at [225, 113] on button "REMOVE FROM PROJECT" at bounding box center [236, 116] width 57 height 12
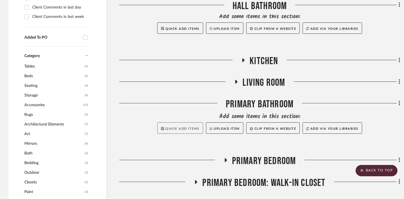
click at [172, 122] on button "Quick Add Items" at bounding box center [180, 127] width 46 height 11
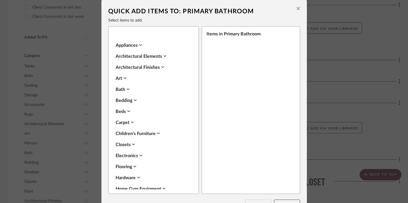
click at [127, 87] on icon at bounding box center [128, 89] width 3 height 5
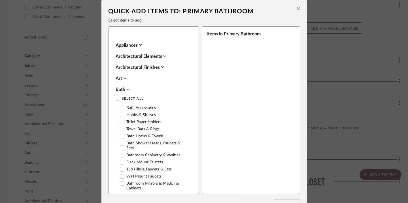
click at [150, 106] on label "Bath Accessories" at bounding box center [138, 108] width 36 height 5
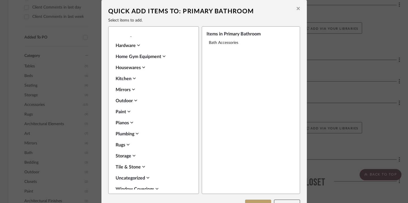
scroll to position [559, 0]
click at [143, 175] on div "Uncategorized" at bounding box center [152, 178] width 73 height 7
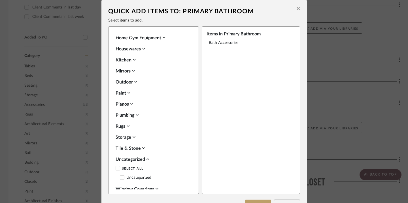
click at [145, 156] on div "Uncategorized" at bounding box center [152, 159] width 73 height 7
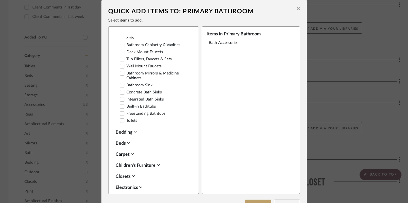
scroll to position [394, 0]
click at [122, 130] on div "Bedding" at bounding box center [152, 133] width 73 height 7
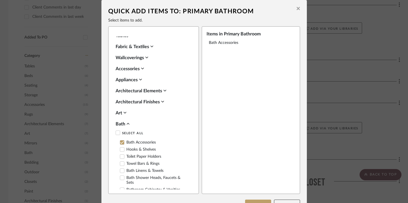
scroll to position [242, 0]
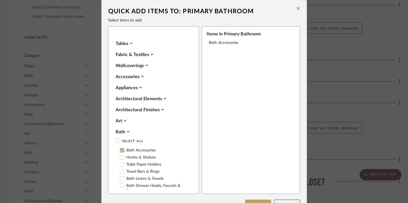
click at [148, 51] on div "Fabric & Textiles" at bounding box center [152, 54] width 73 height 7
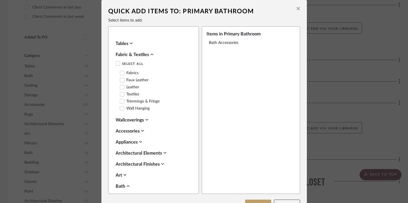
click at [148, 51] on div "Fabric & Textiles" at bounding box center [152, 54] width 73 height 7
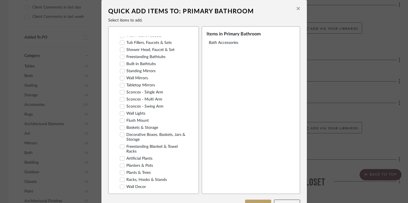
scroll to position [66, 0]
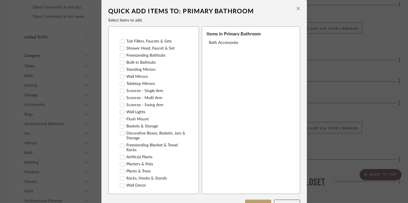
click at [156, 131] on label "Decorative Boxes, Baskets, Jars & Storage" at bounding box center [154, 136] width 69 height 10
click at [144, 143] on label "Freestanding Blanket & Towel Racks" at bounding box center [154, 148] width 69 height 10
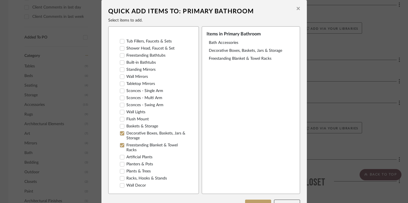
click at [141, 155] on label "Artificial Plants" at bounding box center [136, 157] width 33 height 5
click at [133, 183] on label "Wall Decor" at bounding box center [133, 185] width 26 height 5
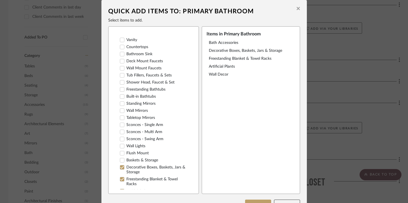
scroll to position [29, 0]
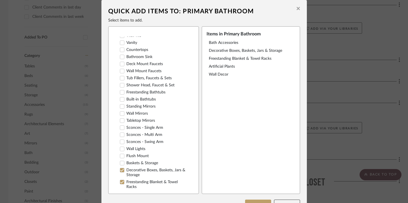
click at [140, 113] on label "Wall Mirrors" at bounding box center [134, 113] width 28 height 5
click at [146, 105] on label "Standing Mirrors" at bounding box center [138, 106] width 36 height 5
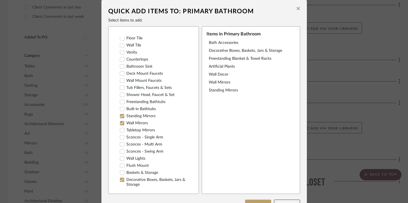
scroll to position [15, 0]
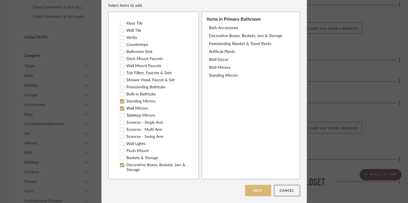
click at [253, 191] on button "Next" at bounding box center [258, 190] width 26 height 11
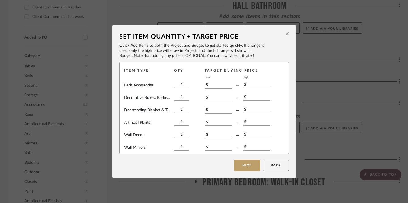
scroll to position [0, 0]
click at [243, 169] on button "Next" at bounding box center [247, 165] width 26 height 11
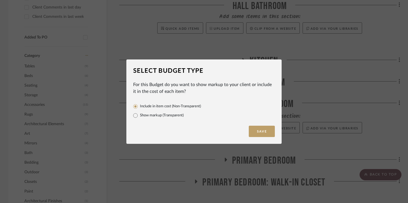
click at [320, 116] on div "Select Budget Type For this Budget do you want to show markup to your client or…" at bounding box center [204, 101] width 408 height 203
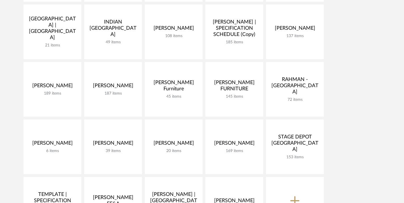
scroll to position [262, 0]
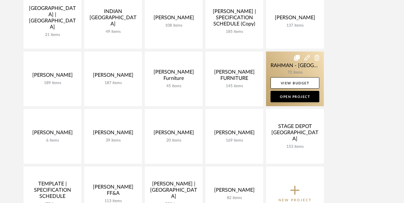
click at [280, 63] on link at bounding box center [295, 79] width 58 height 55
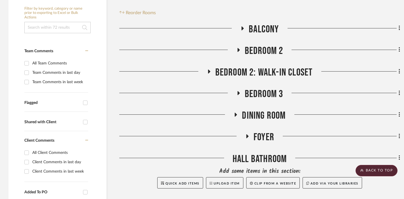
scroll to position [165, 0]
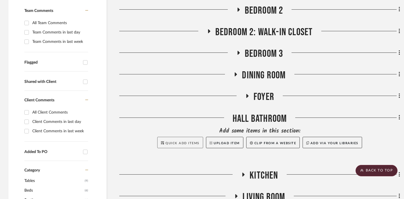
click at [187, 141] on span "Quick Add Items" at bounding box center [183, 142] width 34 height 3
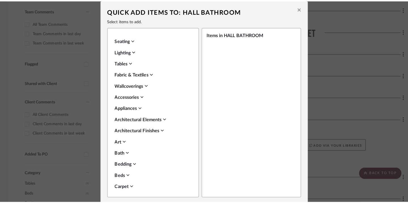
scroll to position [0, 0]
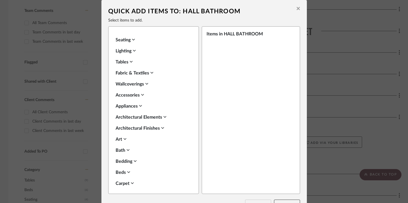
click at [127, 149] on icon at bounding box center [128, 150] width 3 height 5
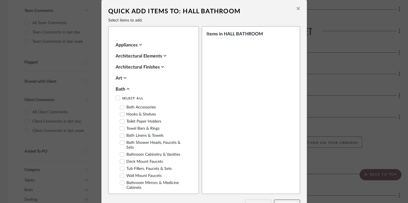
scroll to position [62, 0]
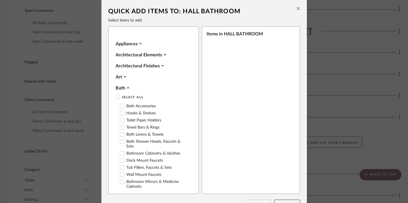
click at [140, 105] on label "Bath Accessories" at bounding box center [138, 106] width 36 height 5
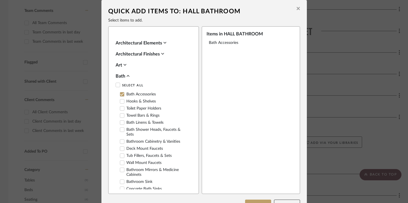
scroll to position [75, 0]
click at [139, 120] on label "Bath Linens & Towels" at bounding box center [142, 122] width 44 height 5
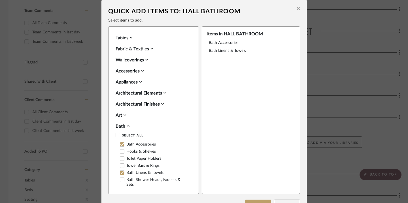
scroll to position [0, 0]
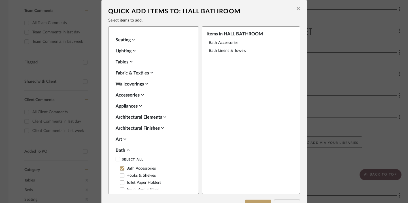
click at [141, 95] on icon at bounding box center [142, 95] width 3 height 5
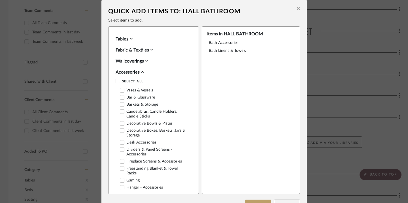
scroll to position [26, 0]
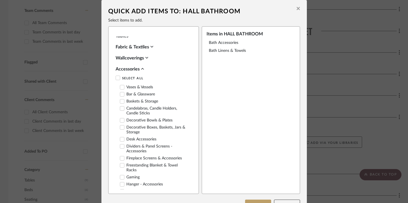
click at [144, 127] on label "Decorative Boxes, Baskets, Jars & Storage" at bounding box center [154, 130] width 69 height 10
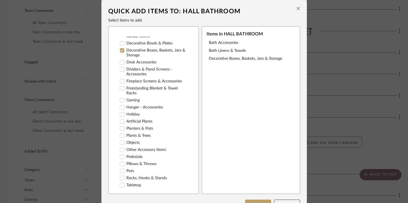
scroll to position [104, 0]
click at [142, 89] on label "Freestanding Blanket & Towel Racks" at bounding box center [154, 91] width 69 height 10
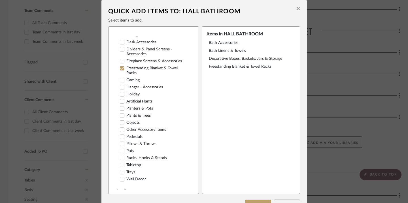
scroll to position [124, 0]
click at [139, 177] on label "Wall Decor" at bounding box center [133, 179] width 26 height 5
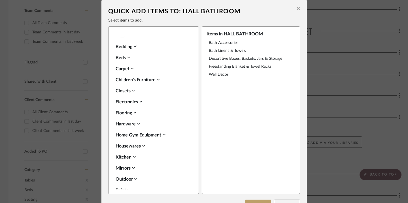
scroll to position [471, 0]
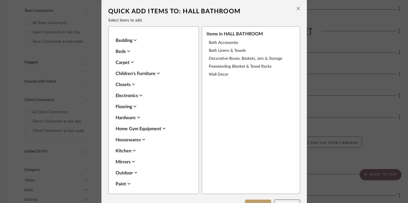
click at [137, 117] on icon at bounding box center [138, 118] width 3 height 2
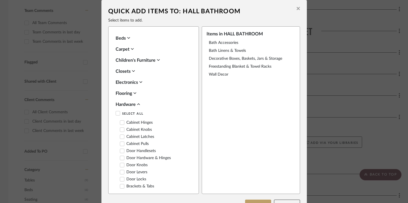
scroll to position [489, 0]
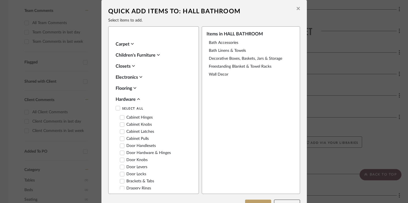
click at [137, 97] on icon at bounding box center [138, 99] width 3 height 5
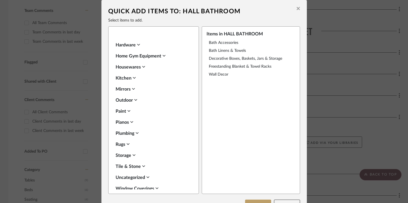
scroll to position [15, 0]
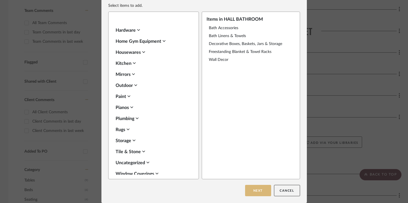
click at [258, 190] on button "Next" at bounding box center [258, 190] width 26 height 11
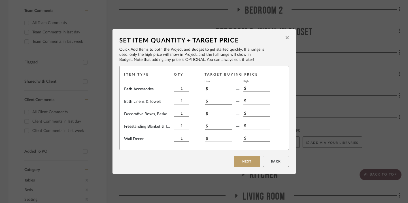
scroll to position [0, 0]
click at [251, 162] on button "Next" at bounding box center [247, 161] width 26 height 11
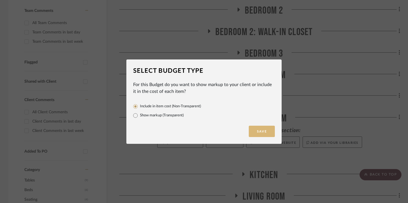
click at [259, 135] on button "Save" at bounding box center [262, 131] width 26 height 11
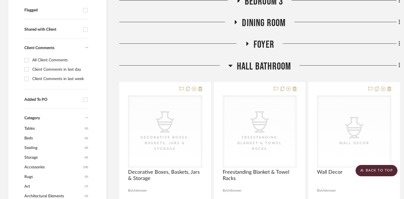
scroll to position [197, 0]
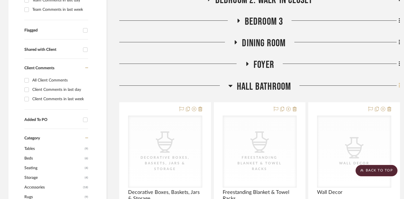
click at [398, 81] on fa-icon at bounding box center [399, 85] width 4 height 9
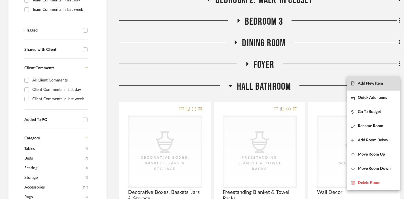
click at [373, 83] on span "Add New Item" at bounding box center [370, 83] width 25 height 5
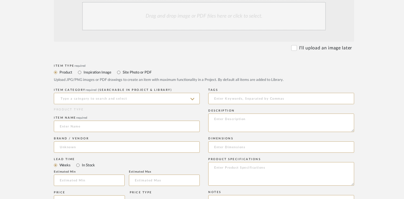
scroll to position [164, 0]
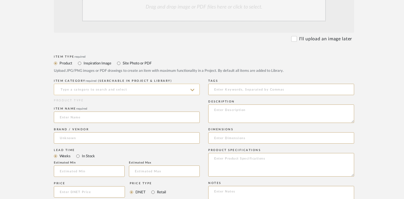
click at [123, 84] on input at bounding box center [127, 89] width 146 height 11
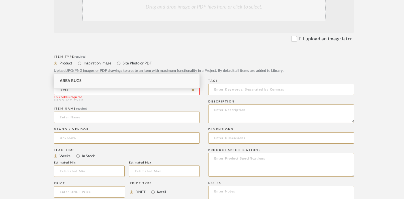
click at [111, 77] on div "Area Rugs" at bounding box center [126, 81] width 145 height 14
type input "Area Rugs"
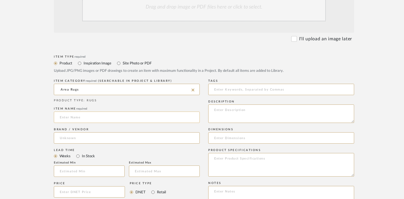
click at [102, 111] on input at bounding box center [127, 116] width 146 height 11
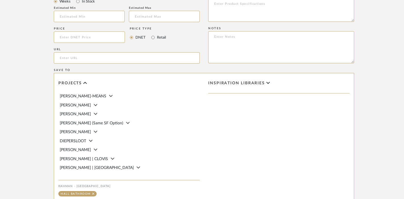
scroll to position [353, 0]
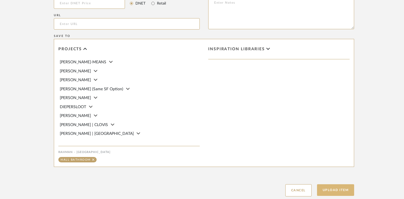
type input "AREA RUG"
click at [345, 184] on button "Upload Item" at bounding box center [335, 190] width 37 height 12
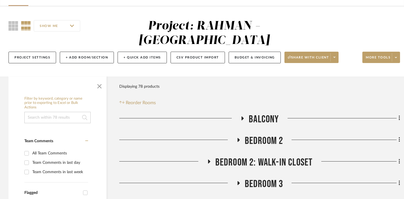
scroll to position [262, 0]
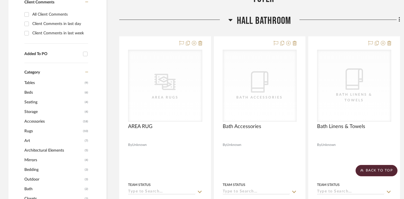
click at [399, 16] on icon at bounding box center [400, 19] width 2 height 6
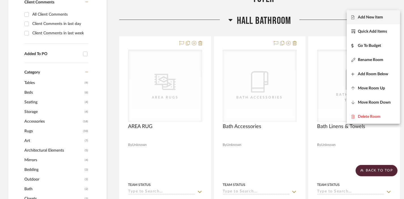
click at [388, 14] on button "Add New Item" at bounding box center [373, 17] width 53 height 14
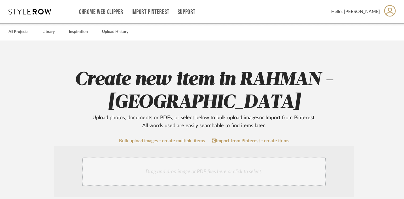
scroll to position [67, 0]
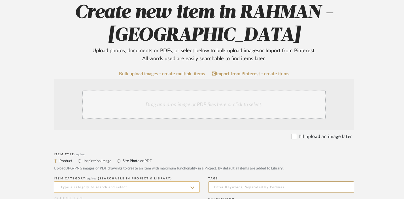
click at [87, 181] on input at bounding box center [127, 186] width 146 height 11
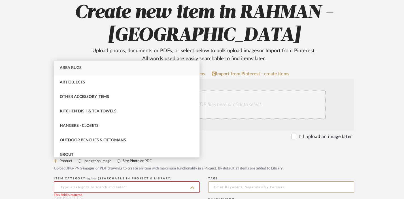
click at [82, 71] on div "Area Rugs" at bounding box center [126, 68] width 145 height 14
type input "Area Rugs"
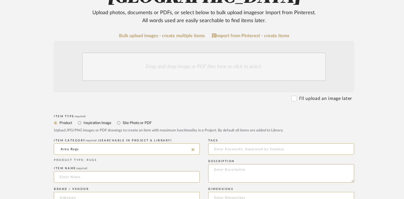
scroll to position [109, 0]
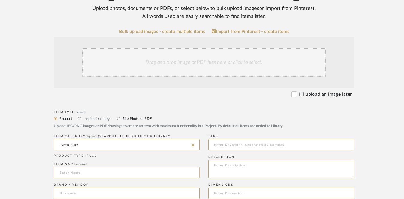
click at [80, 167] on input at bounding box center [127, 172] width 146 height 11
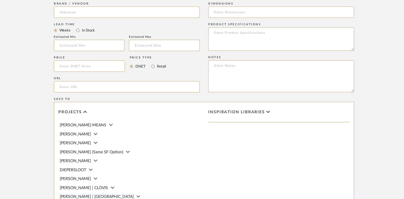
scroll to position [351, 0]
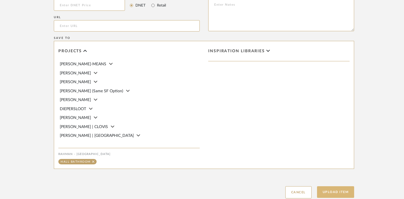
type input "RUG PAD"
click at [337, 186] on button "Upload Item" at bounding box center [335, 192] width 37 height 12
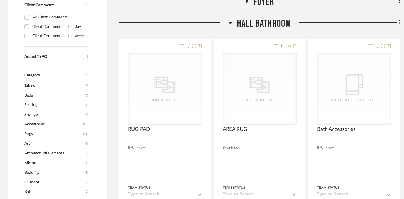
scroll to position [262, 0]
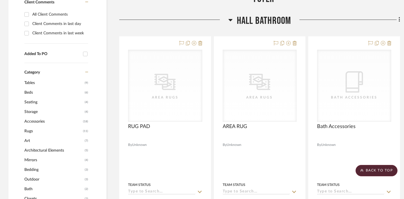
click at [400, 16] on icon at bounding box center [400, 19] width 2 height 6
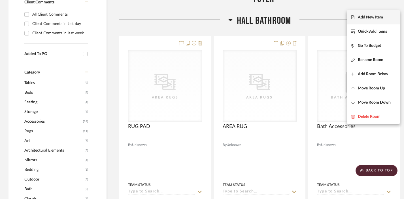
click at [370, 20] on button "Add New Item" at bounding box center [373, 17] width 53 height 14
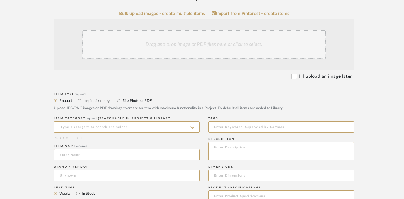
scroll to position [127, 0]
click at [84, 121] on input at bounding box center [127, 126] width 146 height 11
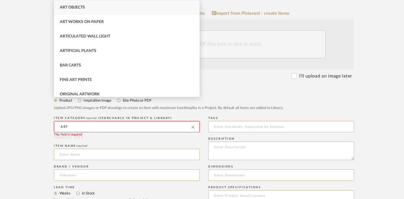
click at [91, 7] on div "Art Objects" at bounding box center [126, 7] width 145 height 14
type input "Art Objects"
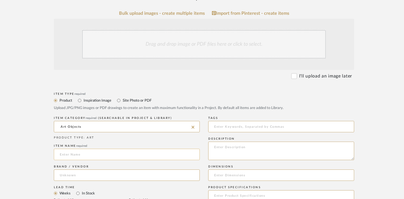
click at [83, 148] on input at bounding box center [127, 153] width 146 height 11
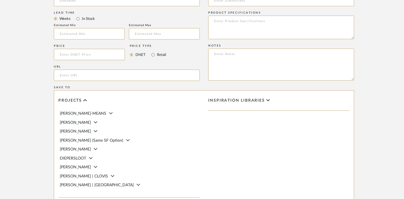
scroll to position [368, 0]
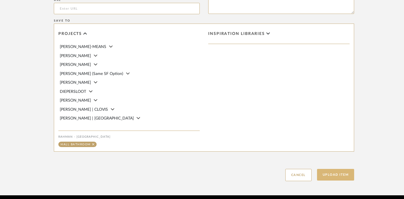
type input "ART"
click at [342, 169] on button "Upload Item" at bounding box center [335, 175] width 37 height 12
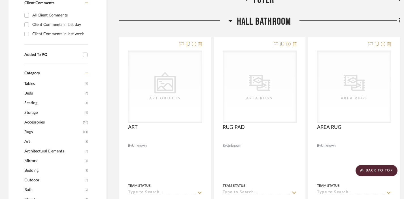
scroll to position [262, 0]
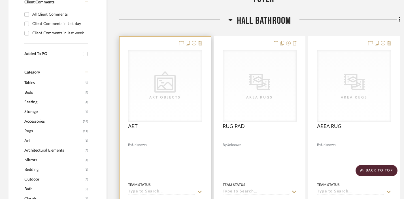
click at [157, 37] on div at bounding box center [165, 161] width 91 height 248
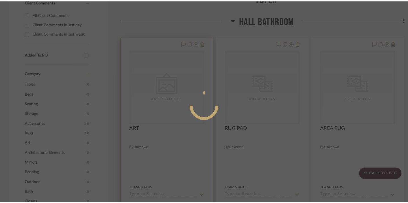
scroll to position [0, 0]
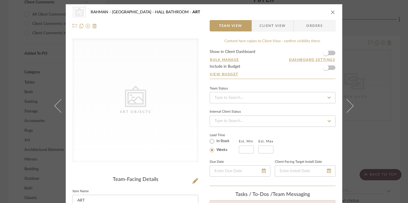
click at [326, 9] on div "CategoryIconArt Created with Sketch. Art Objects RAHMAN - [GEOGRAPHIC_DATA] ART" at bounding box center [204, 12] width 263 height 11
click at [331, 10] on icon "close" at bounding box center [333, 12] width 5 height 5
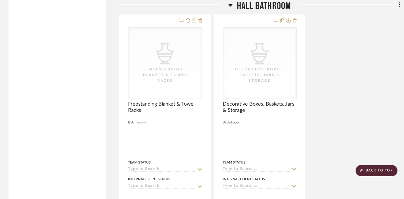
scroll to position [787, 0]
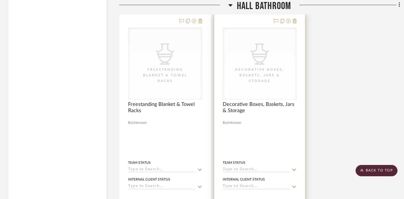
click at [283, 110] on div at bounding box center [259, 138] width 91 height 248
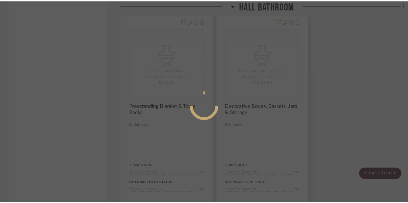
scroll to position [0, 0]
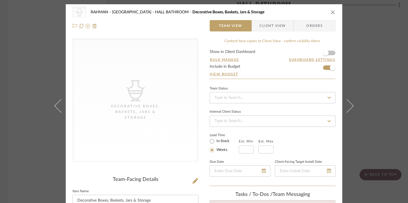
click at [338, 13] on div "CategoryIconAccessories Created with Sketch. Decorative Boxes, Baskets, Jars & …" at bounding box center [204, 19] width 277 height 30
click at [332, 9] on div "CategoryIconAccessories Created with Sketch. Decorative Boxes, Baskets, Jars & …" at bounding box center [204, 12] width 263 height 11
click at [329, 15] on div "CategoryIconAccessories Created with Sketch. Decorative Boxes, Baskets, Jars & …" at bounding box center [204, 12] width 263 height 11
click at [331, 12] on icon "close" at bounding box center [333, 12] width 5 height 5
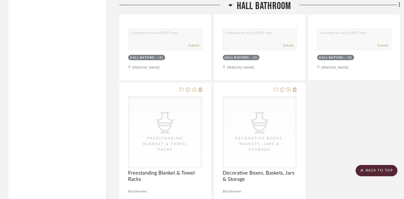
scroll to position [718, 0]
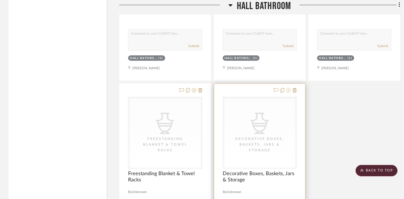
click at [288, 88] on icon at bounding box center [288, 90] width 5 height 5
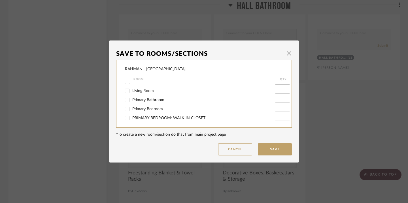
scroll to position [69, 0]
click at [156, 102] on span "Primary Bathroom" at bounding box center [148, 100] width 32 height 4
click at [132, 102] on input "Primary Bathroom" at bounding box center [127, 99] width 9 height 9
checkbox input "true"
type input "1"
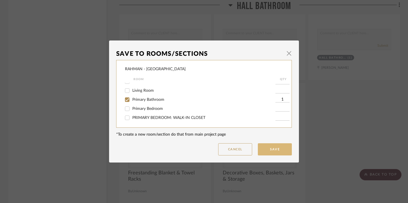
click at [279, 149] on button "Save" at bounding box center [275, 149] width 34 height 12
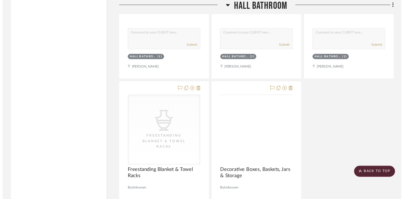
scroll to position [718, 0]
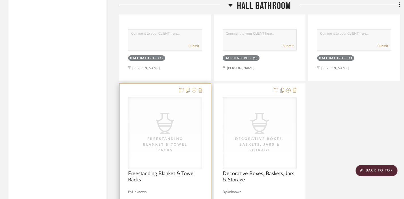
click at [194, 88] on icon at bounding box center [194, 90] width 5 height 5
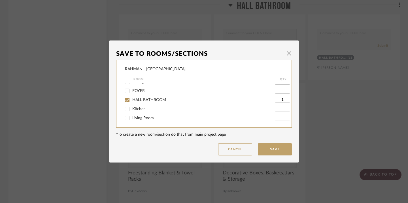
scroll to position [69, 0]
click at [148, 102] on span "Primary Bathroom" at bounding box center [148, 100] width 32 height 4
click at [132, 103] on input "Primary Bathroom" at bounding box center [127, 100] width 9 height 9
checkbox input "true"
type input "1"
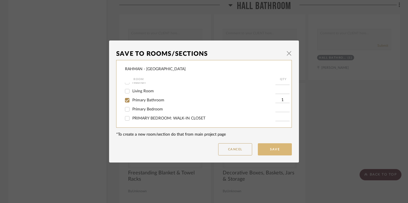
click at [284, 148] on button "Save" at bounding box center [275, 149] width 34 height 12
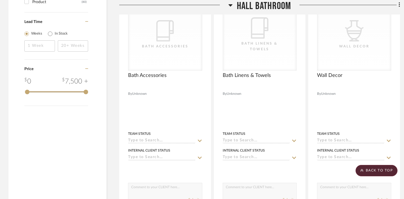
scroll to position [502, 0]
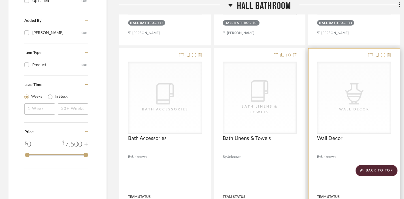
click at [383, 53] on icon at bounding box center [383, 55] width 5 height 5
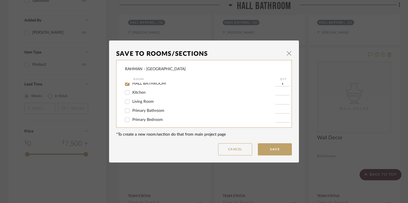
scroll to position [73, 0]
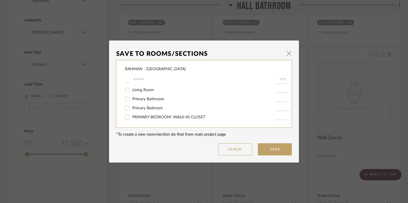
click at [152, 98] on span "Primary Bathroom" at bounding box center [148, 99] width 32 height 4
click at [132, 98] on input "Primary Bathroom" at bounding box center [127, 99] width 9 height 9
checkbox input "true"
type input "1"
click at [277, 153] on button "Save" at bounding box center [275, 149] width 34 height 12
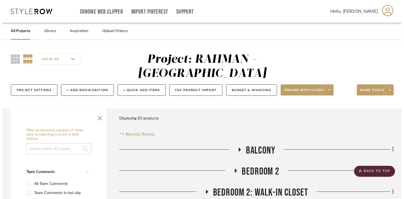
scroll to position [502, 0]
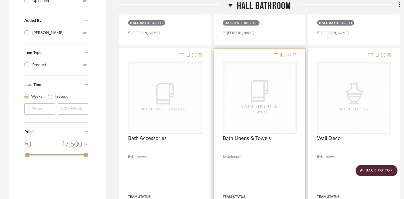
click at [289, 53] on icon at bounding box center [288, 55] width 5 height 5
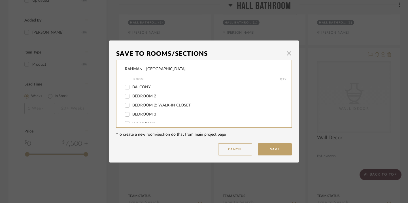
scroll to position [73, 0]
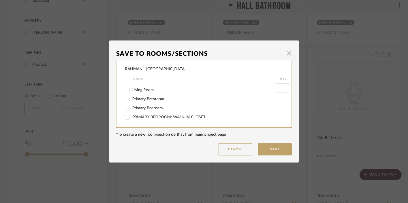
click at [152, 98] on span "Primary Bathroom" at bounding box center [148, 99] width 32 height 4
click at [132, 98] on input "Primary Bathroom" at bounding box center [127, 99] width 9 height 9
checkbox input "true"
type input "1"
click at [276, 150] on button "Save" at bounding box center [275, 149] width 34 height 12
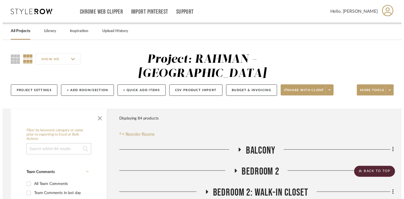
scroll to position [502, 0]
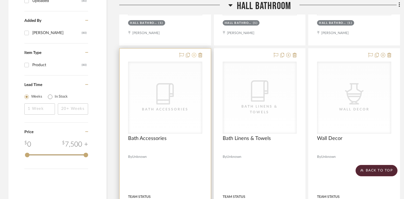
click at [194, 53] on icon at bounding box center [194, 55] width 5 height 5
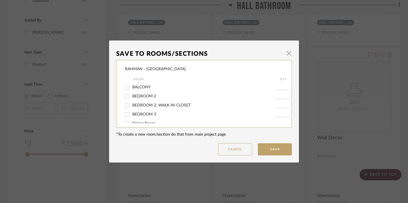
scroll to position [73, 0]
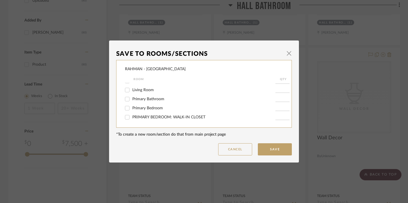
click at [155, 101] on div "Primary Bathroom" at bounding box center [200, 99] width 150 height 9
click at [161, 96] on div "Primary Bathroom" at bounding box center [200, 99] width 150 height 9
click at [136, 99] on span "Primary Bathroom" at bounding box center [148, 99] width 32 height 4
click at [132, 99] on input "Primary Bathroom" at bounding box center [127, 99] width 9 height 9
checkbox input "true"
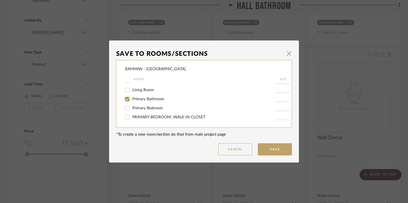
type input "1"
click at [277, 151] on button "Save" at bounding box center [275, 149] width 34 height 12
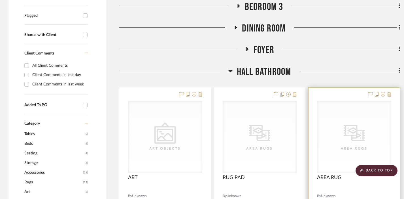
scroll to position [206, 0]
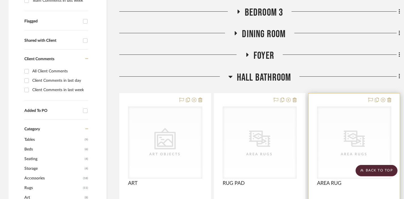
click at [385, 97] on div at bounding box center [378, 100] width 25 height 7
click at [384, 97] on icon at bounding box center [383, 99] width 5 height 5
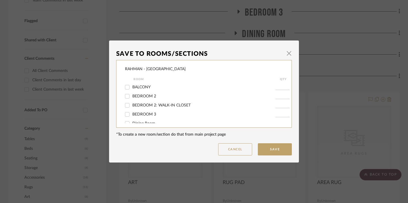
scroll to position [73, 0]
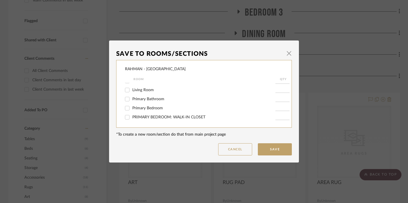
click at [152, 98] on span "Primary Bathroom" at bounding box center [148, 99] width 32 height 4
click at [132, 98] on input "Primary Bathroom" at bounding box center [127, 99] width 9 height 9
checkbox input "true"
type input "1"
click at [277, 148] on button "Save" at bounding box center [275, 149] width 34 height 12
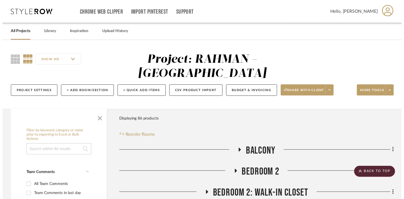
scroll to position [206, 0]
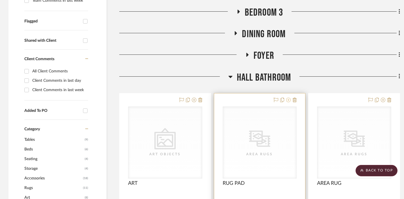
click at [288, 97] on icon at bounding box center [288, 99] width 5 height 5
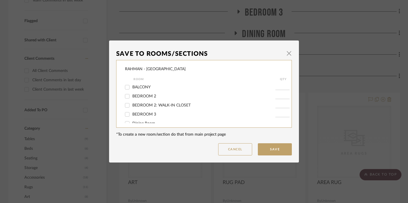
scroll to position [73, 0]
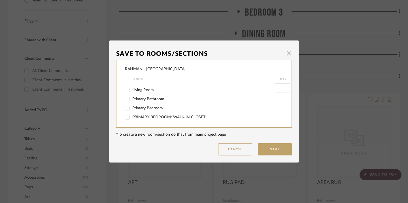
click at [147, 98] on span "Primary Bathroom" at bounding box center [148, 99] width 32 height 4
click at [132, 98] on input "Primary Bathroom" at bounding box center [127, 99] width 9 height 9
checkbox input "true"
type input "1"
click at [275, 144] on button "Save" at bounding box center [275, 149] width 34 height 12
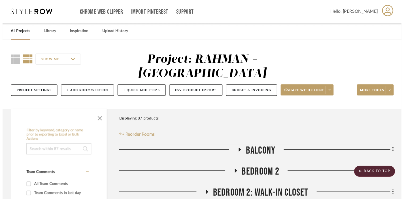
scroll to position [206, 0]
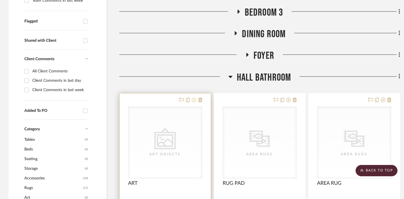
click at [194, 97] on icon at bounding box center [194, 99] width 5 height 5
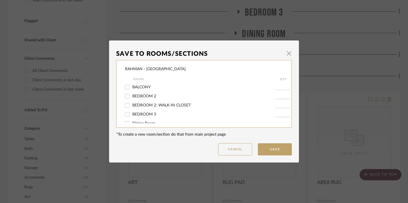
scroll to position [73, 0]
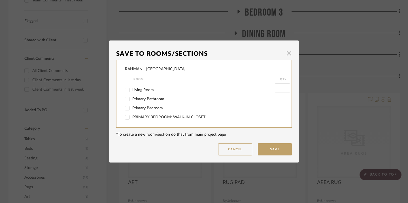
click at [152, 97] on span "Primary Bathroom" at bounding box center [148, 99] width 32 height 4
click at [132, 97] on input "Primary Bathroom" at bounding box center [127, 99] width 9 height 9
checkbox input "true"
type input "1"
click at [267, 148] on button "Save" at bounding box center [275, 149] width 34 height 12
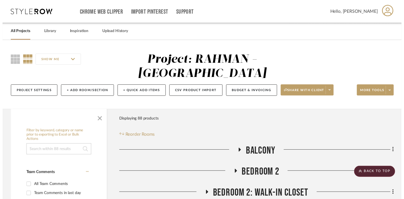
scroll to position [0, 0]
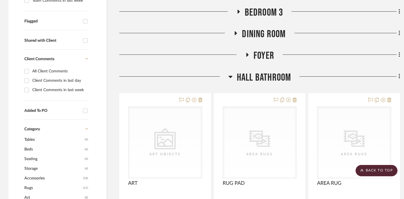
click at [257, 71] on span "HALL BATHROOM" at bounding box center [264, 77] width 54 height 12
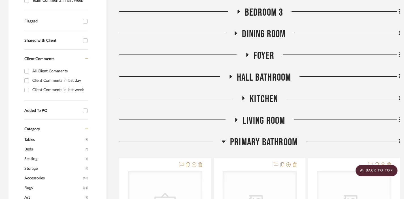
click at [248, 136] on span "Primary Bathroom" at bounding box center [264, 142] width 68 height 12
